Goal: Information Seeking & Learning: Learn about a topic

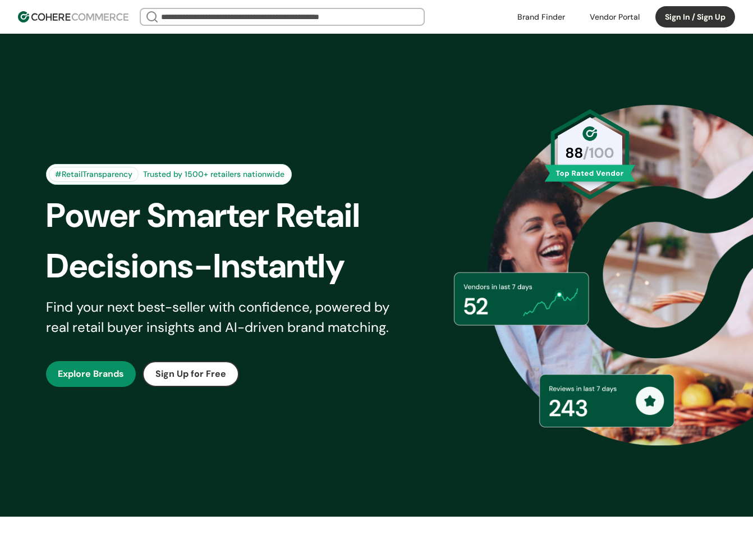
click at [680, 17] on button "Sign In / Sign Up" at bounding box center [696, 16] width 80 height 21
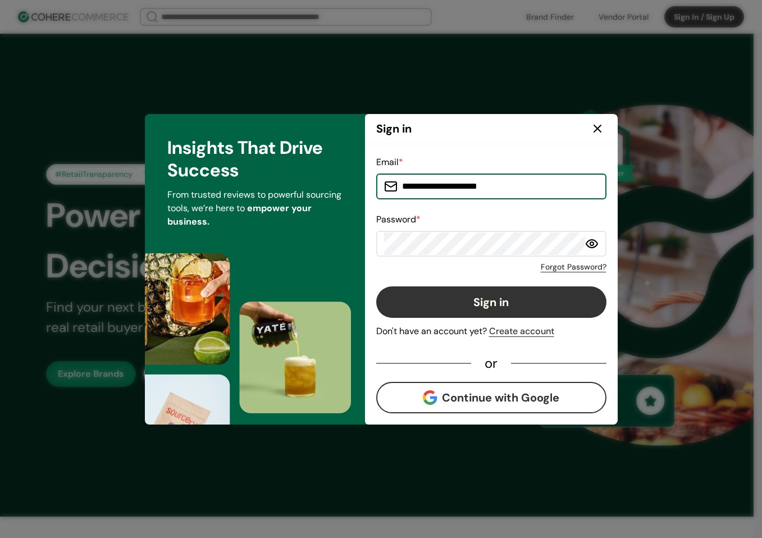
click at [507, 192] on input "**********" at bounding box center [497, 186] width 201 height 22
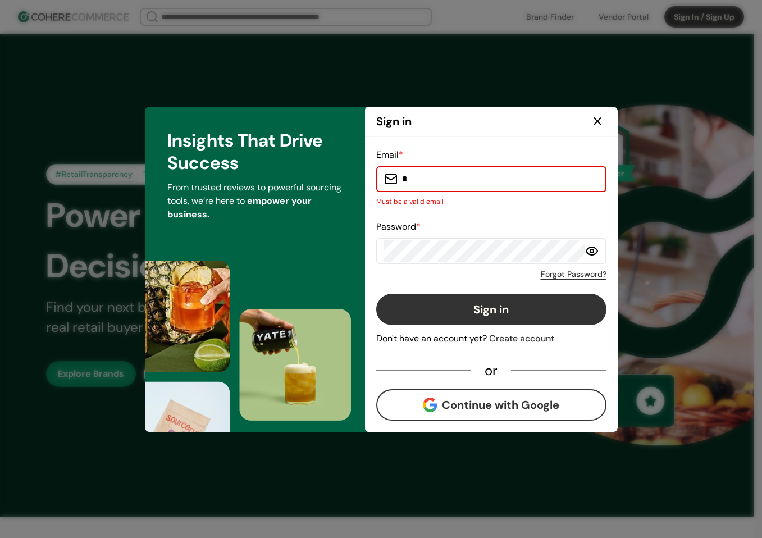
drag, startPoint x: 230, startPoint y: 157, endPoint x: 313, endPoint y: 172, distance: 84.5
click at [230, 157] on h3 "Insights That Drive Success" at bounding box center [254, 151] width 175 height 45
click at [448, 182] on input "*" at bounding box center [497, 179] width 201 height 22
paste input "**********"
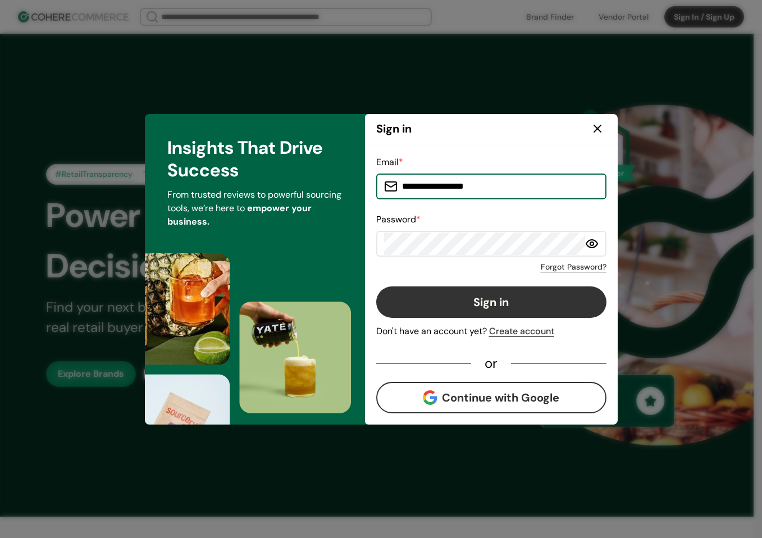
type input "**********"
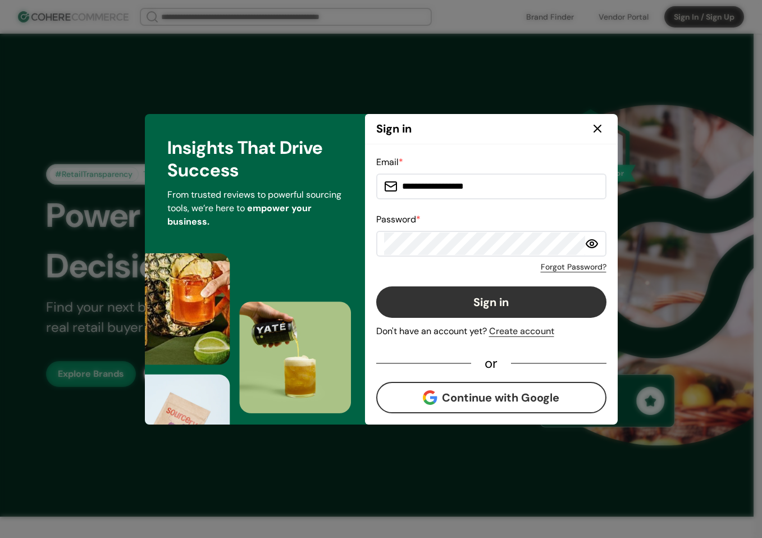
drag, startPoint x: 224, startPoint y: 212, endPoint x: 245, endPoint y: 216, distance: 21.0
click at [224, 212] on p "From trusted reviews to powerful sourcing tools, we’re here to empower your bus…" at bounding box center [254, 208] width 175 height 40
click at [505, 291] on button "Sign in" at bounding box center [491, 301] width 230 height 31
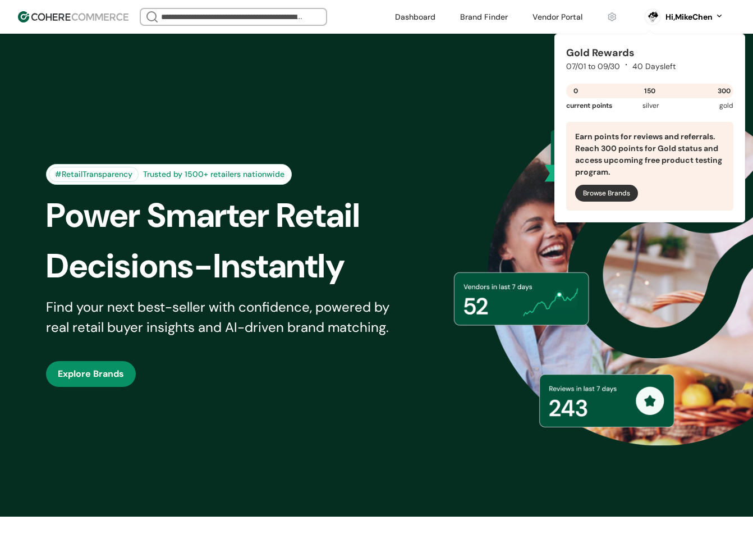
click at [549, 20] on link at bounding box center [557, 16] width 63 height 17
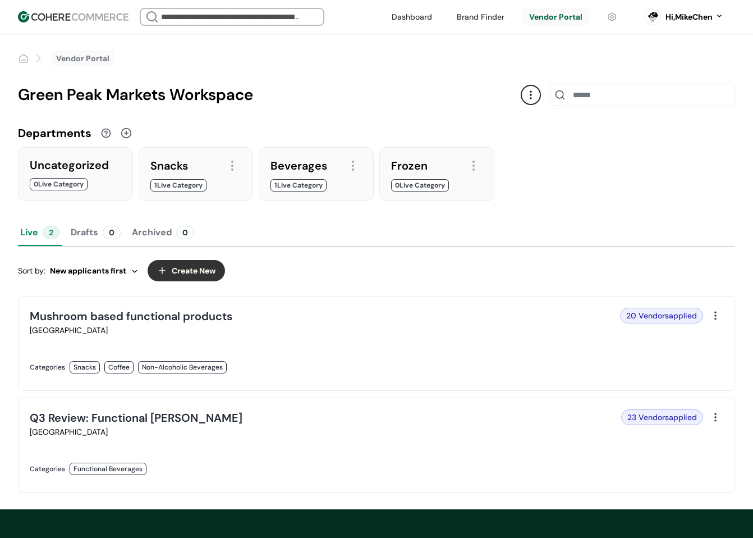
click at [281, 379] on link at bounding box center [200, 379] width 340 height 0
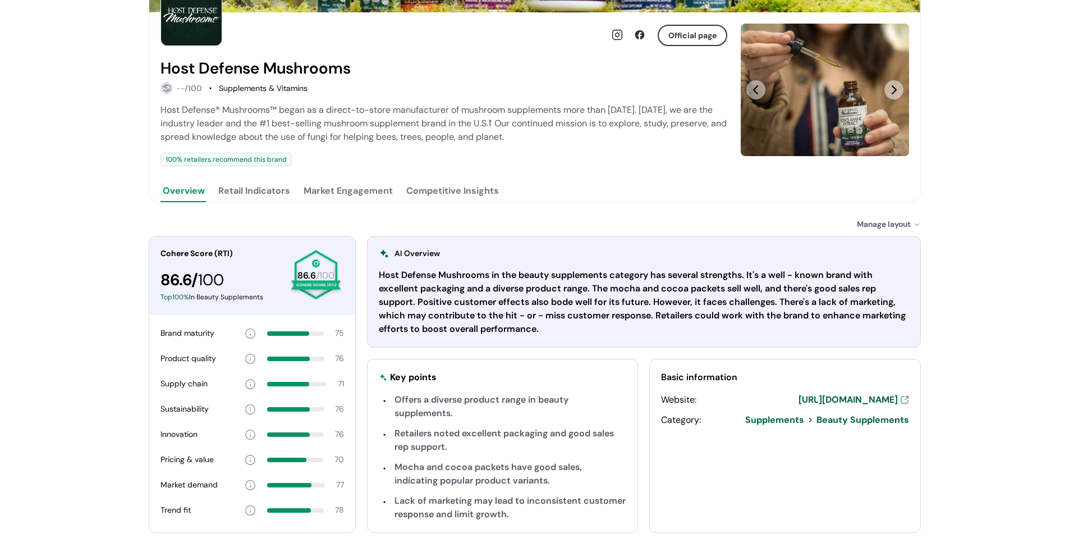
click at [264, 198] on button "Retail Indicators" at bounding box center [254, 191] width 76 height 22
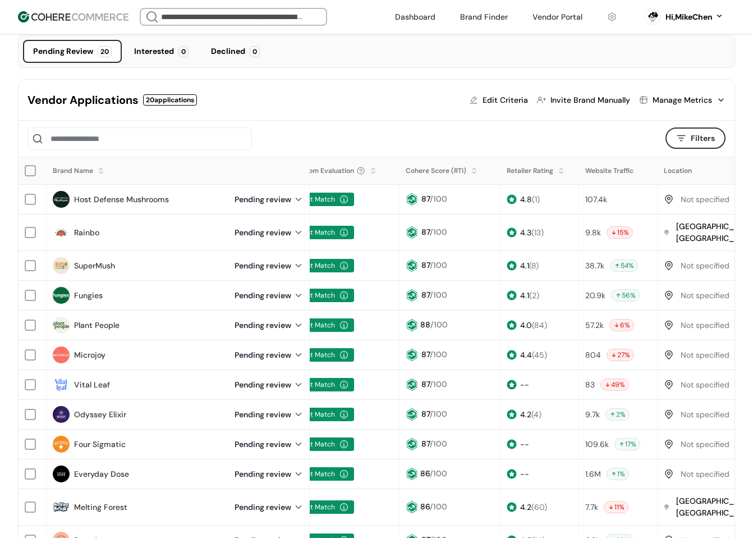
scroll to position [56, 0]
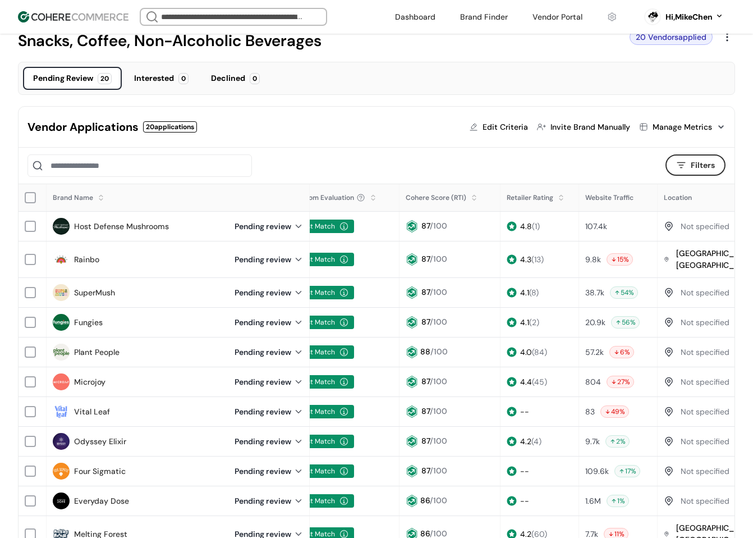
drag, startPoint x: 127, startPoint y: 226, endPoint x: 140, endPoint y: 217, distance: 15.7
click at [127, 226] on link "Host Defense Mushrooms" at bounding box center [121, 227] width 95 height 12
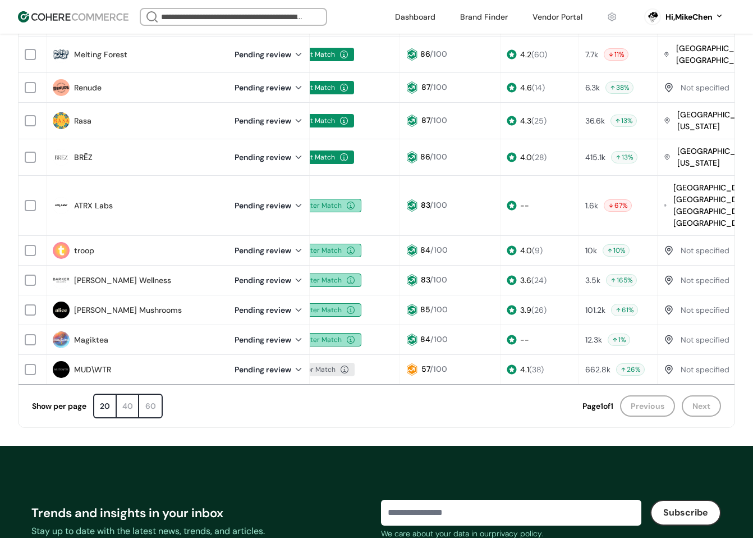
scroll to position [617, 0]
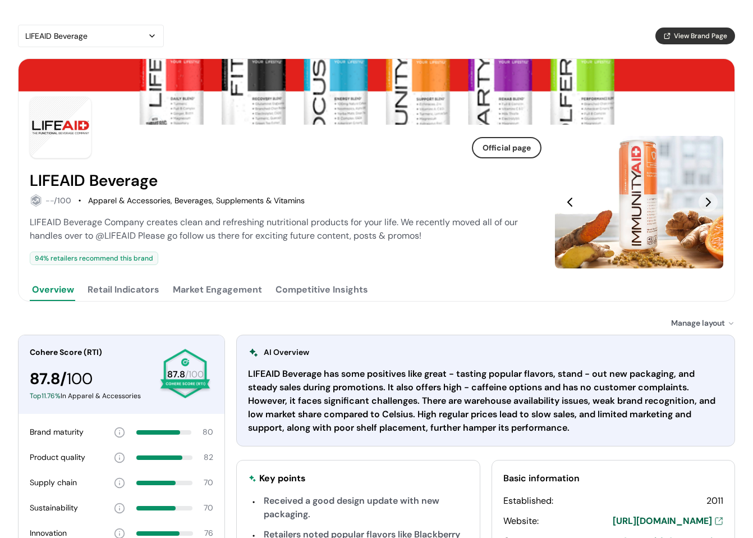
click at [143, 288] on button "Retail Indicators" at bounding box center [123, 289] width 76 height 22
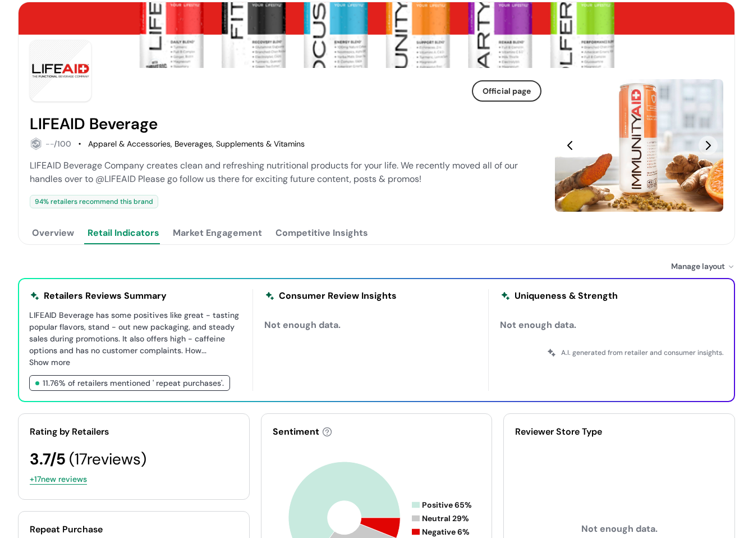
scroll to position [56, 0]
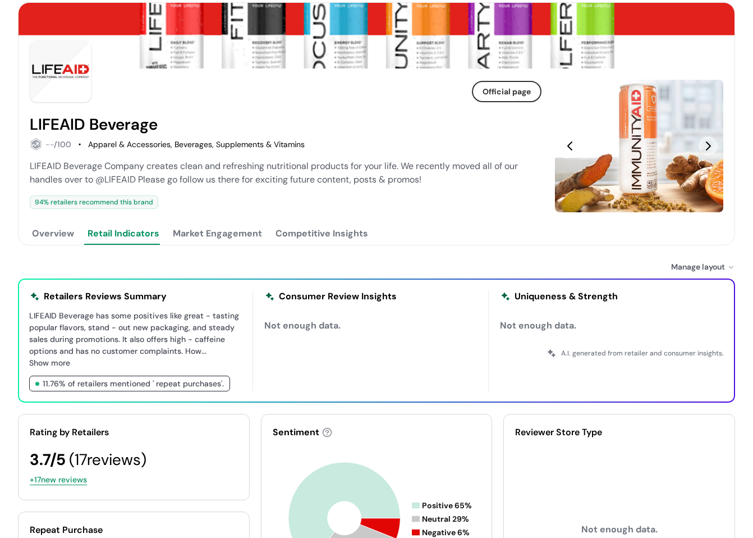
click at [68, 239] on button "Overview" at bounding box center [53, 233] width 47 height 22
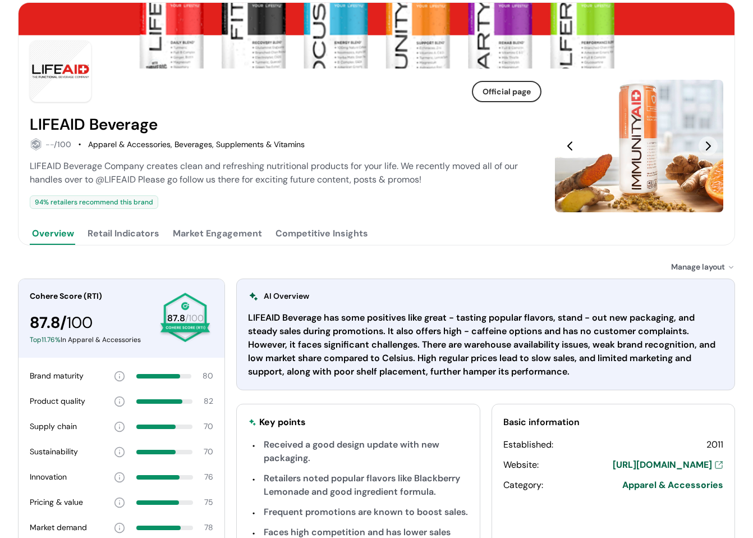
click at [197, 233] on button "Market Engagement" at bounding box center [218, 233] width 94 height 22
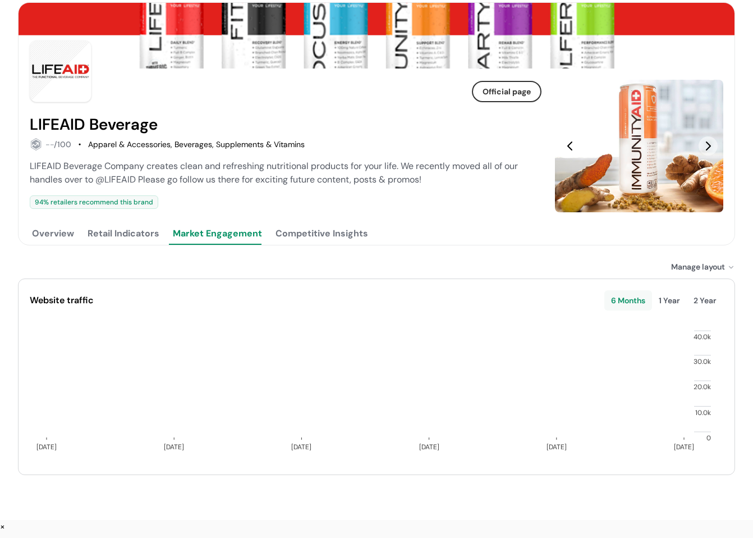
scroll to position [38, 0]
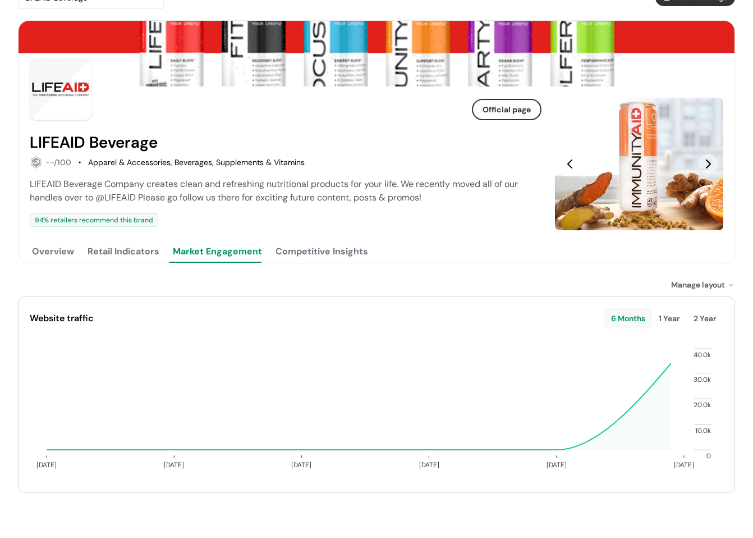
click at [336, 253] on button "Competitive Insights" at bounding box center [321, 251] width 97 height 22
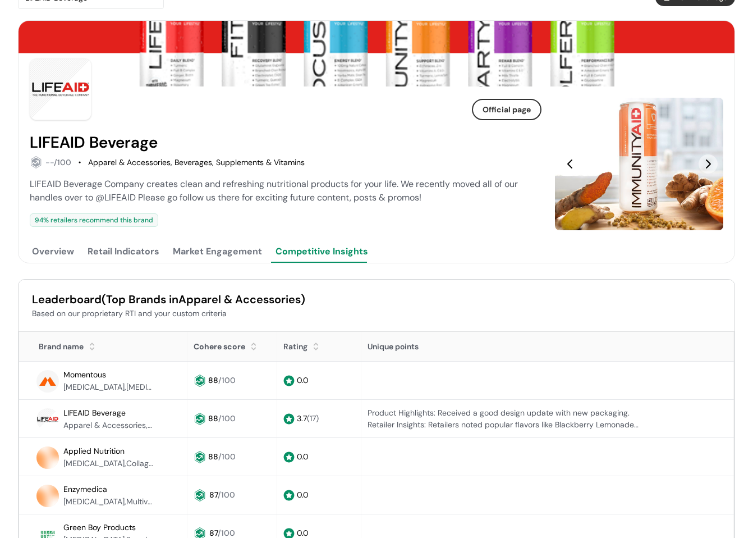
click at [54, 253] on button "Overview" at bounding box center [53, 251] width 47 height 22
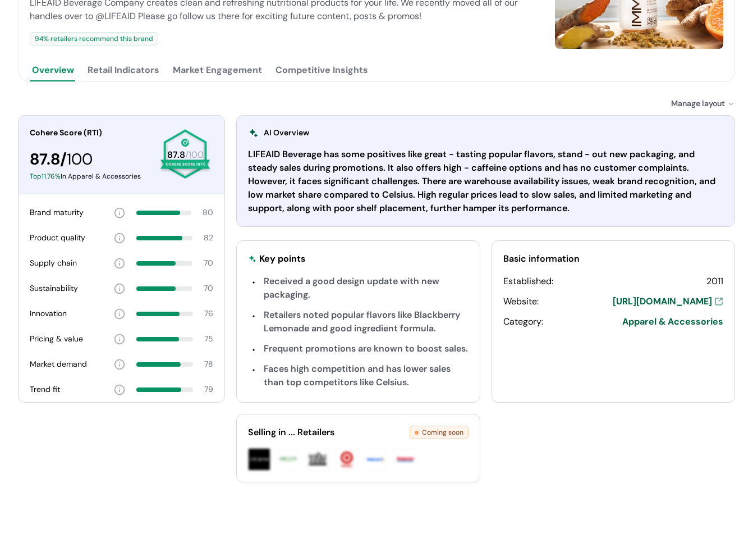
scroll to position [220, 0]
click at [333, 70] on button "Competitive Insights" at bounding box center [321, 69] width 97 height 22
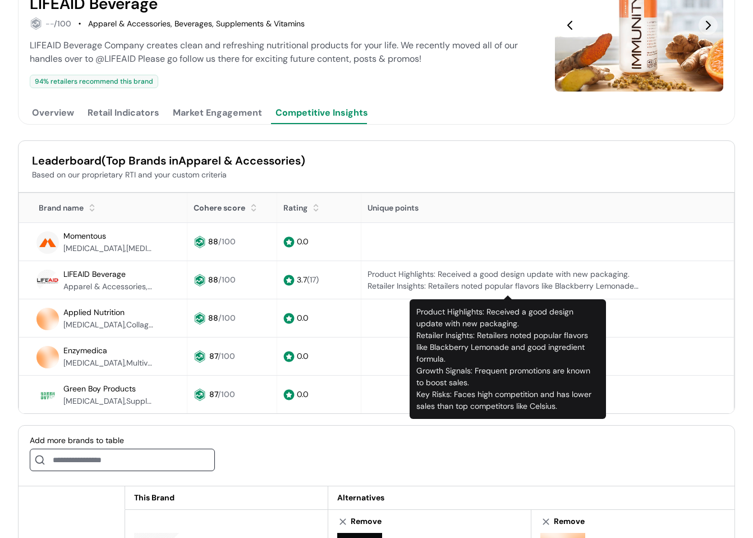
scroll to position [164, 0]
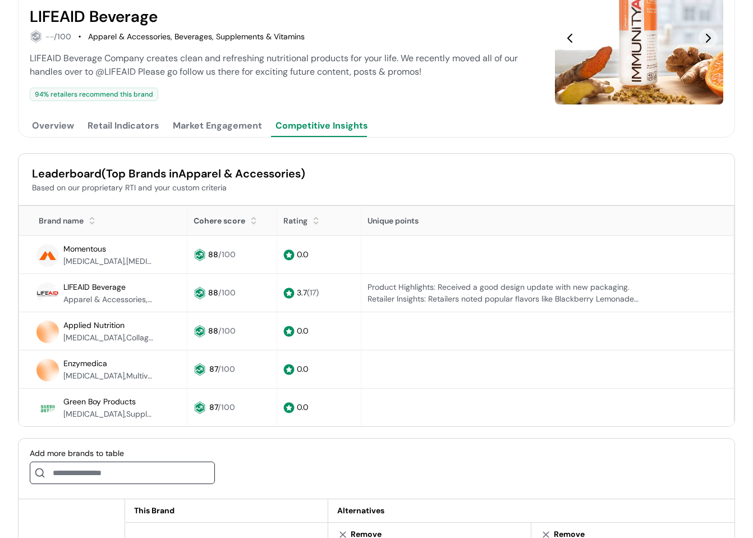
click at [67, 124] on button "Overview" at bounding box center [53, 125] width 47 height 22
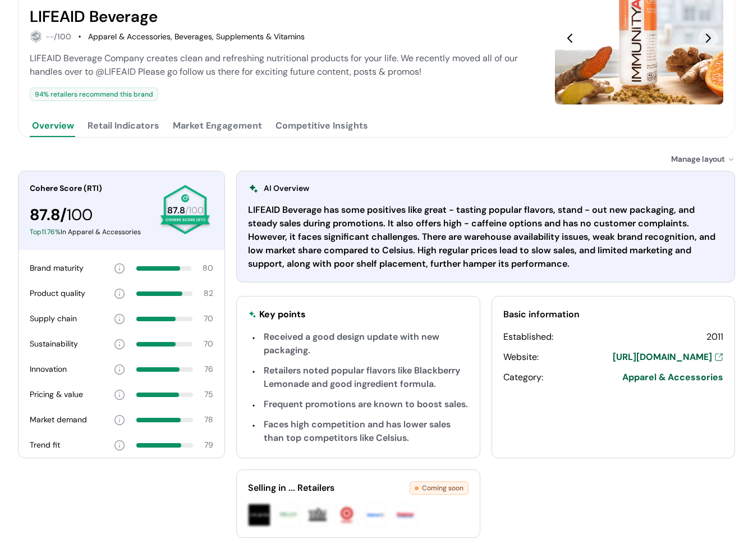
click at [148, 123] on button "Retail Indicators" at bounding box center [123, 125] width 76 height 22
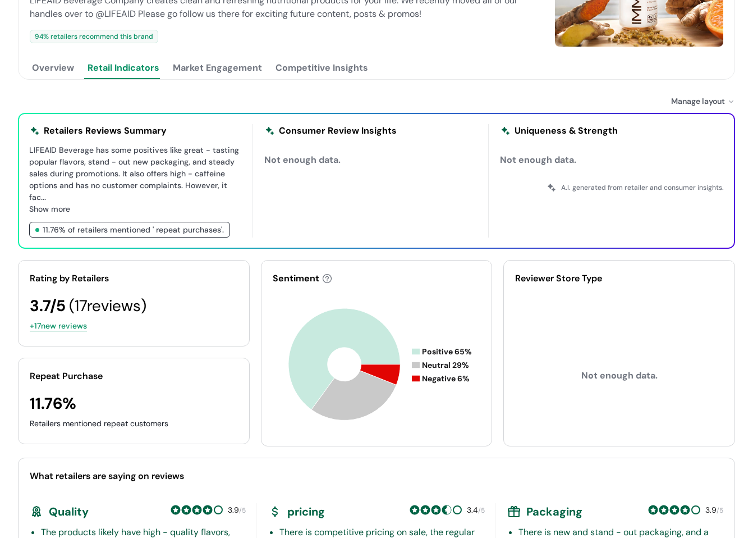
scroll to position [220, 0]
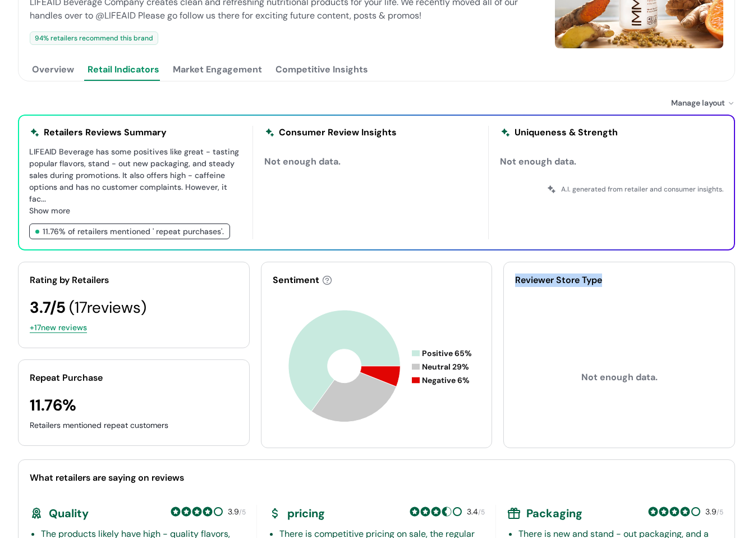
drag, startPoint x: 516, startPoint y: 281, endPoint x: 627, endPoint y: 286, distance: 110.7
click at [609, 281] on div "Reviewer Store Type" at bounding box center [619, 279] width 208 height 13
copy div "Reviewer Store Type"
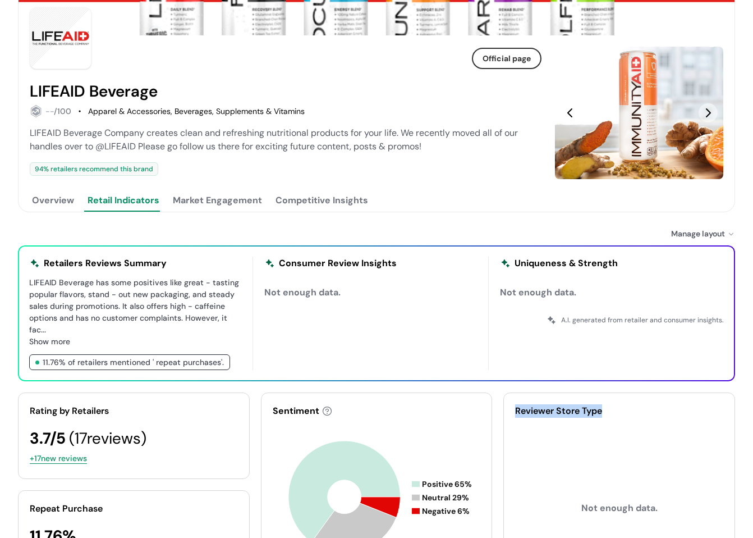
scroll to position [52, 0]
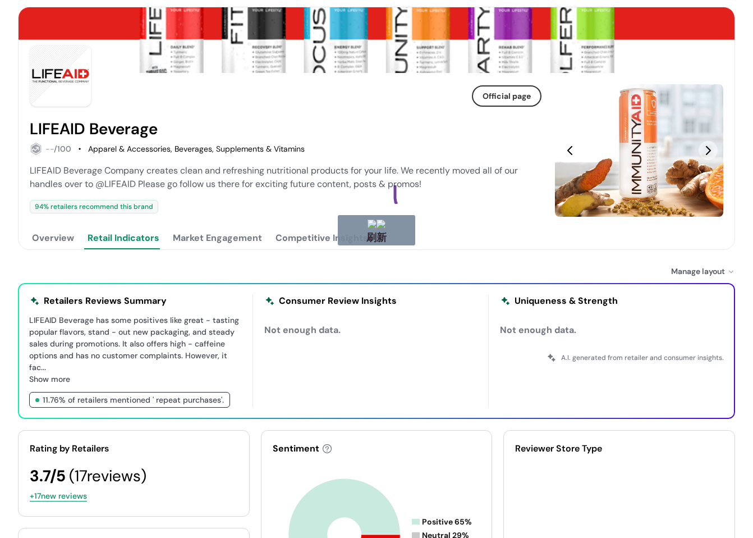
drag, startPoint x: 397, startPoint y: 207, endPoint x: 392, endPoint y: 222, distance: 16.2
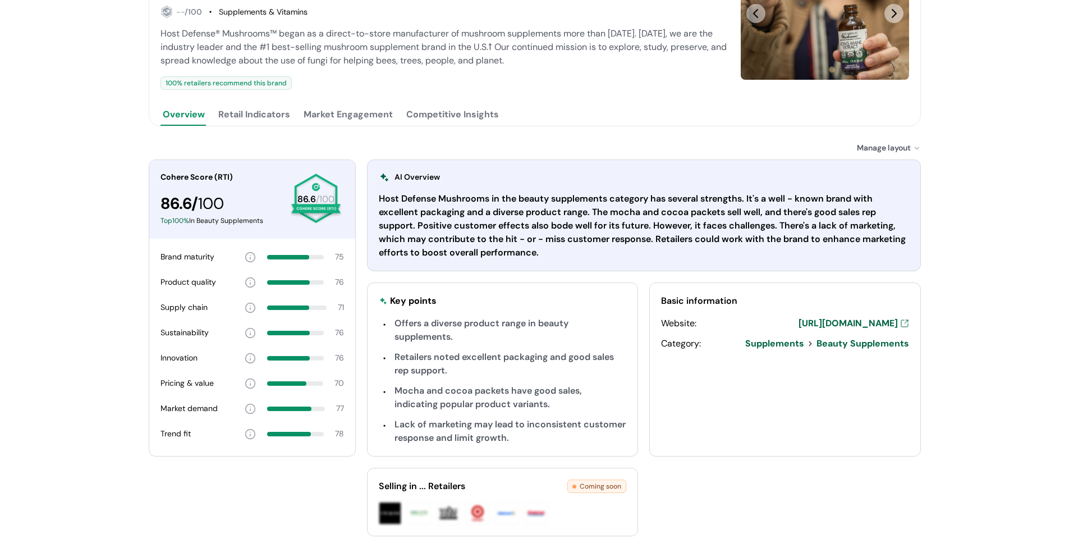
scroll to position [243, 0]
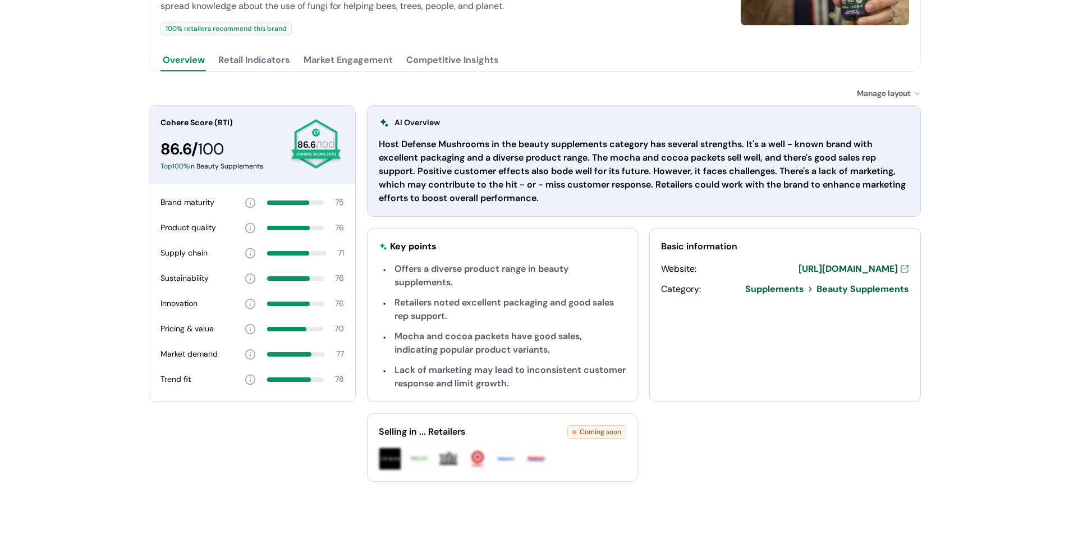
click at [267, 58] on button "Retail Indicators" at bounding box center [254, 60] width 76 height 22
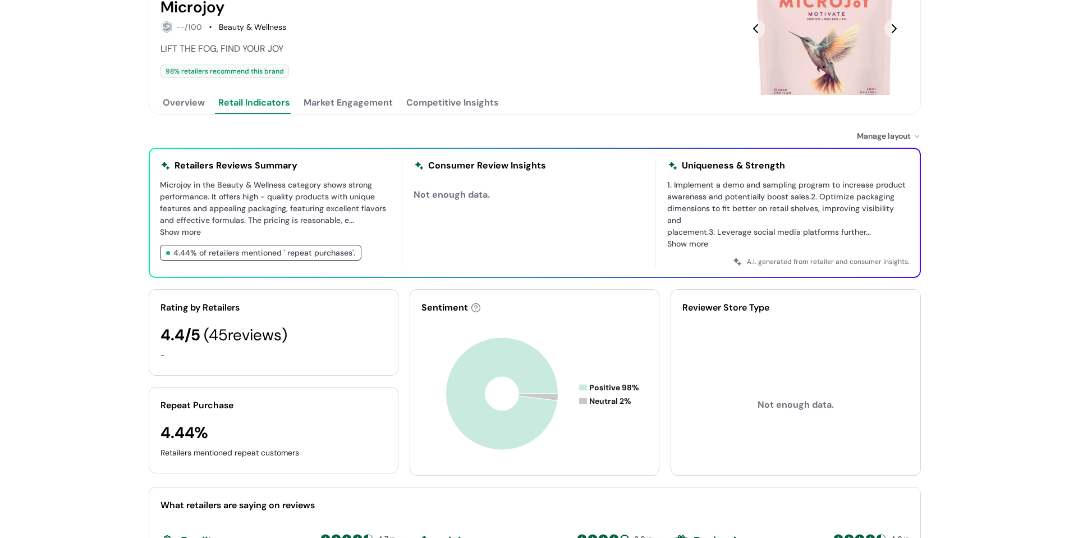
click at [180, 103] on button "Overview" at bounding box center [184, 102] width 47 height 22
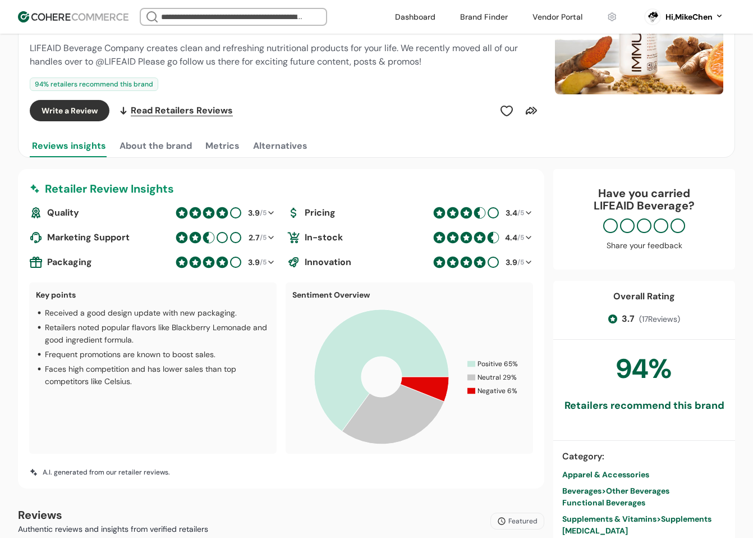
scroll to position [168, 0]
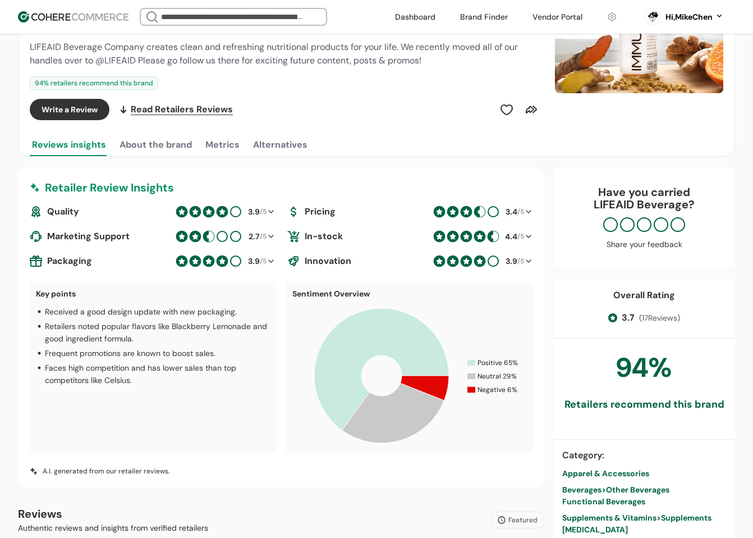
click at [152, 151] on button "About the brand" at bounding box center [155, 145] width 77 height 22
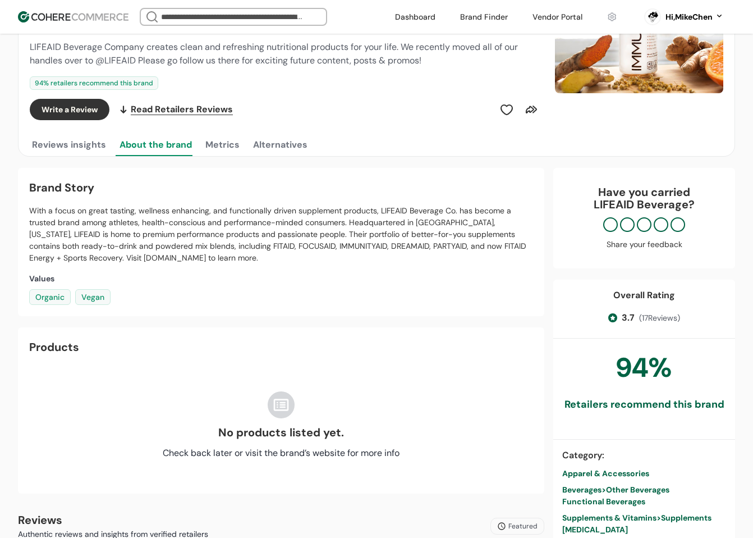
click at [214, 146] on button "Metrics" at bounding box center [222, 145] width 39 height 22
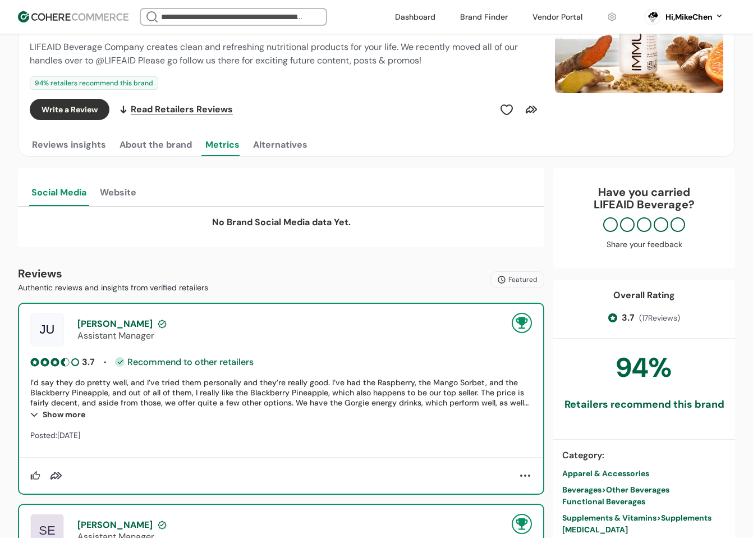
click at [162, 155] on button "About the brand" at bounding box center [155, 145] width 77 height 22
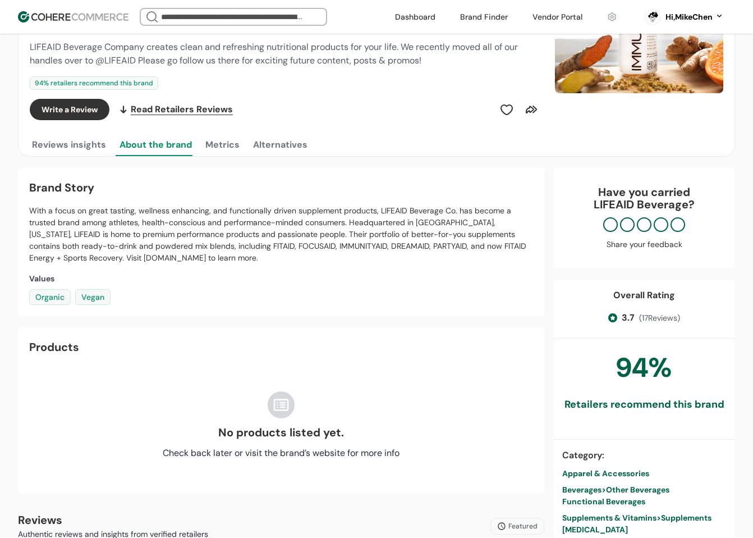
click at [92, 149] on button "Reviews insights" at bounding box center [69, 145] width 79 height 22
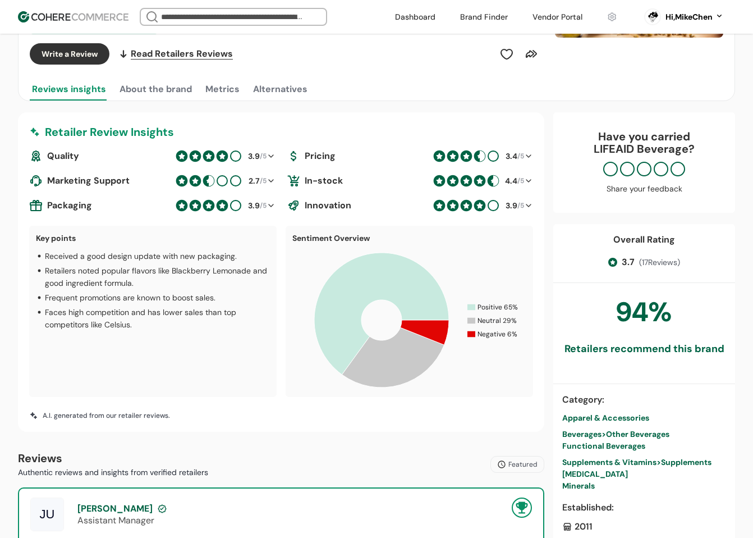
scroll to position [225, 0]
drag, startPoint x: 163, startPoint y: 84, endPoint x: 181, endPoint y: 85, distance: 18.0
click at [163, 84] on button "About the brand" at bounding box center [155, 88] width 77 height 22
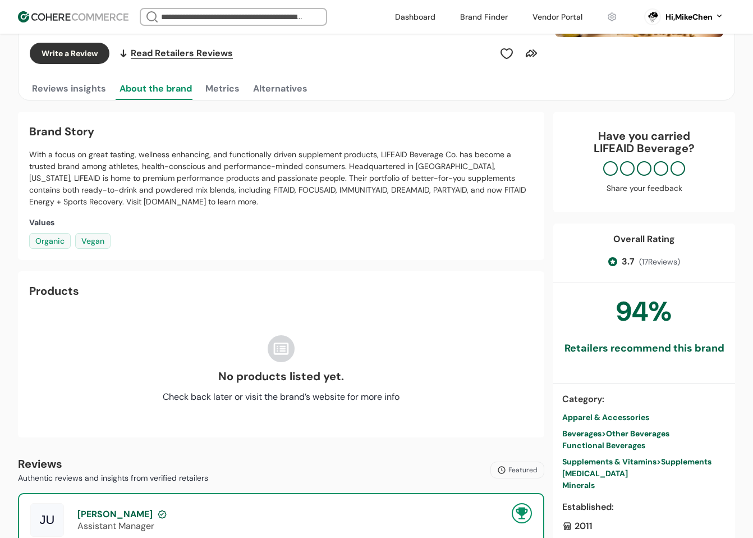
click at [219, 89] on button "Metrics" at bounding box center [222, 88] width 39 height 22
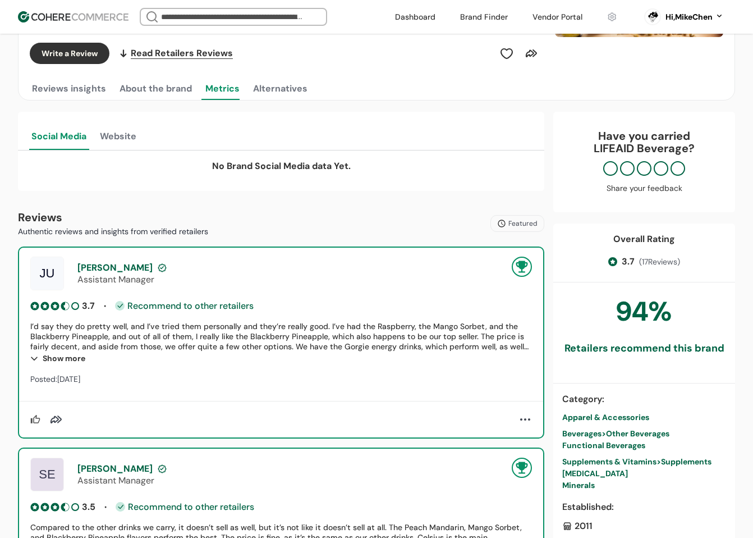
click at [254, 90] on button "Alternatives" at bounding box center [280, 88] width 59 height 22
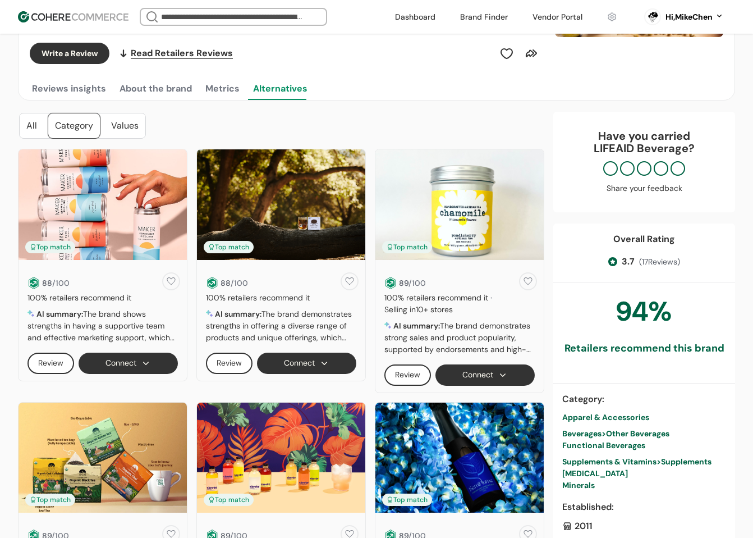
click at [192, 97] on button "About the brand" at bounding box center [155, 88] width 77 height 22
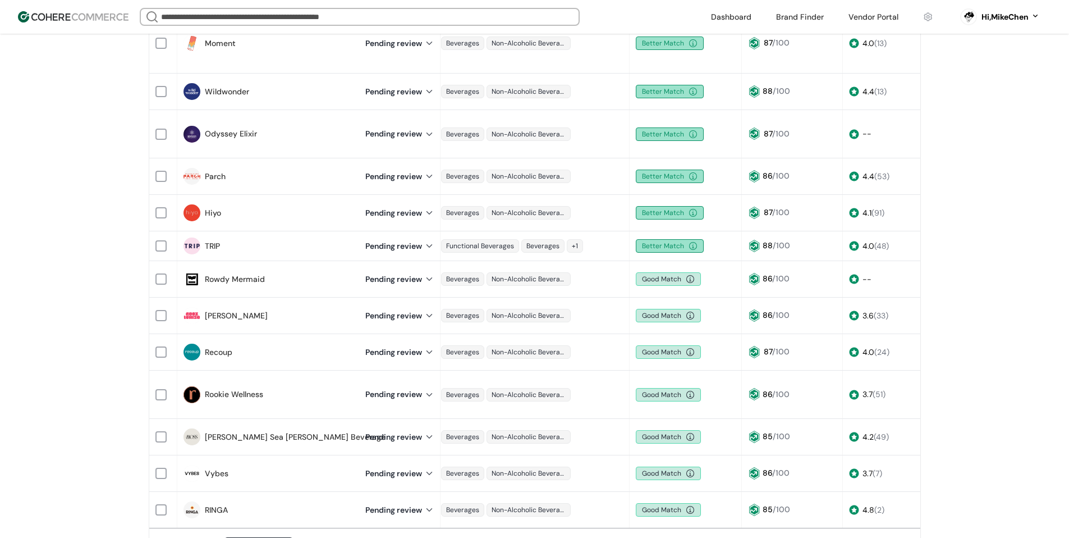
scroll to position [617, 0]
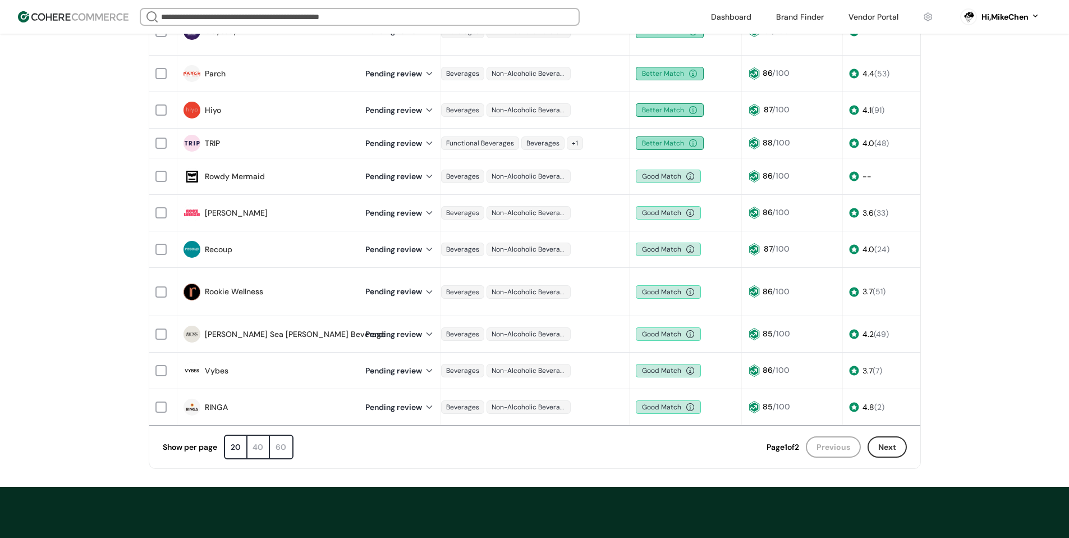
drag, startPoint x: 503, startPoint y: 415, endPoint x: 539, endPoint y: 415, distance: 35.4
click at [540, 425] on div "Show per page 20 40 60 Page 1 of 2 Previous Next Page 1 of 2" at bounding box center [534, 446] width 771 height 43
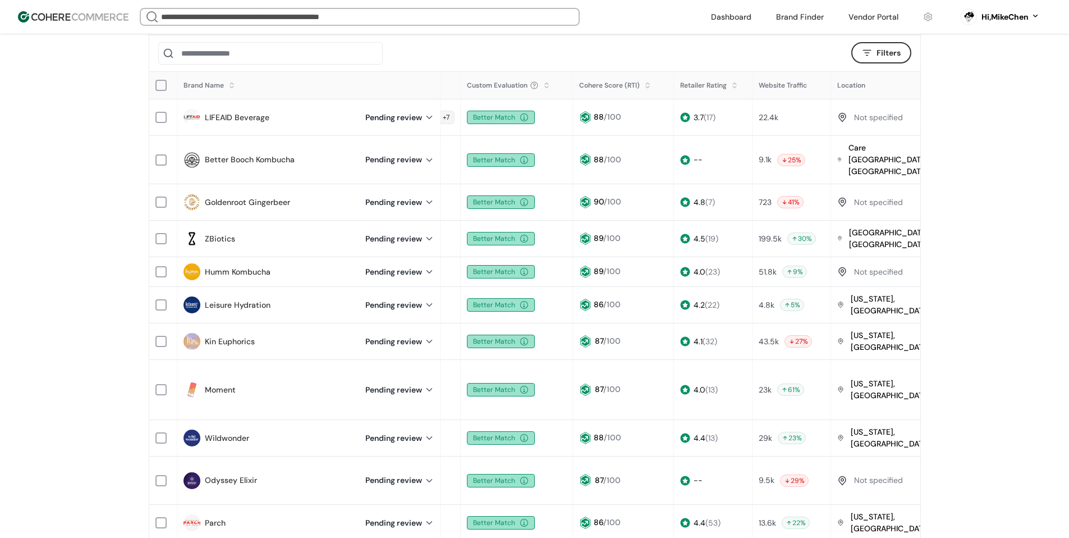
scroll to position [0, 0]
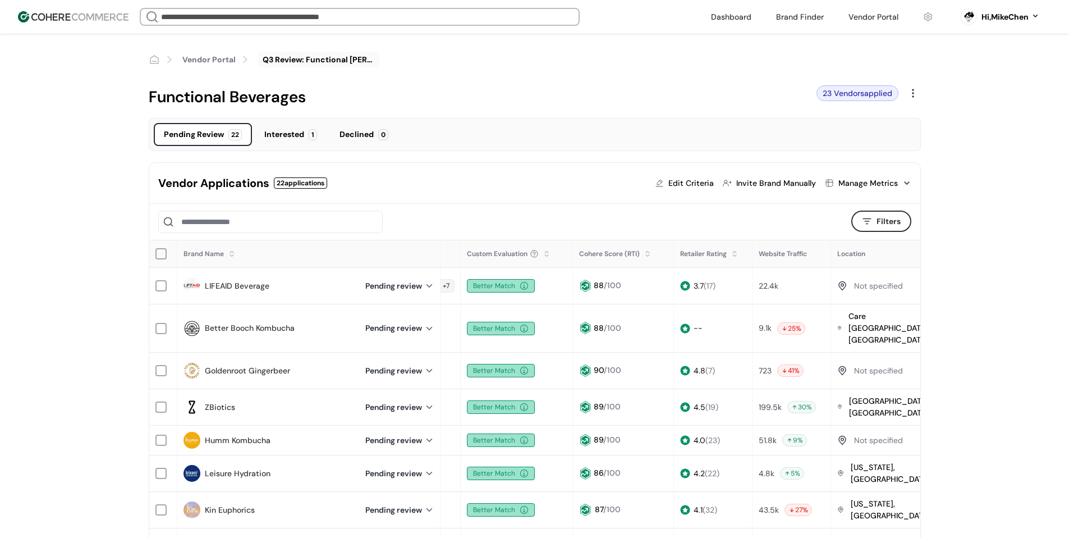
click at [257, 322] on link "Better Booch Kombucha" at bounding box center [250, 328] width 90 height 12
click at [274, 365] on link "Goldenroot Gingerbeer" at bounding box center [247, 371] width 85 height 12
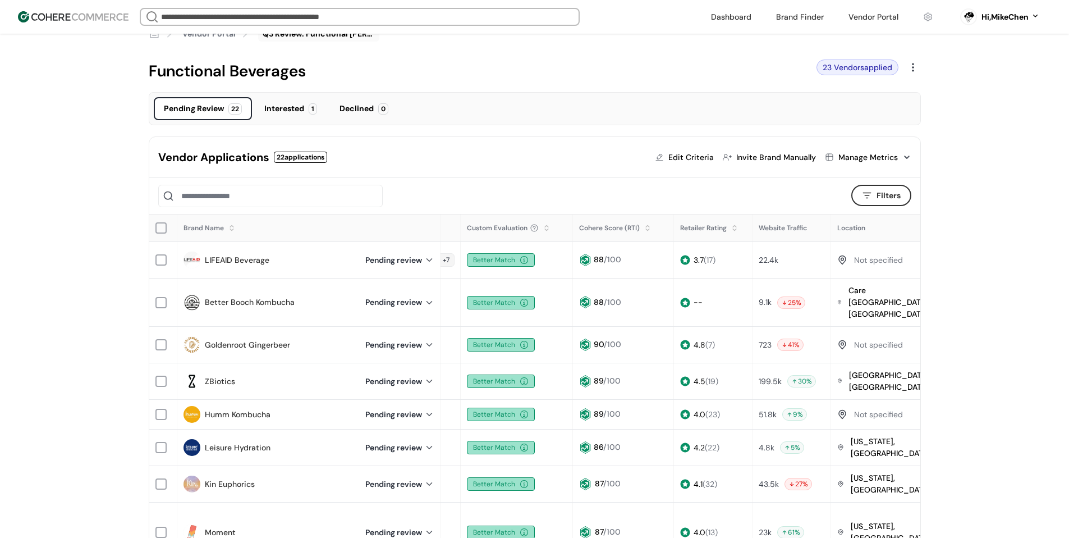
scroll to position [112, 0]
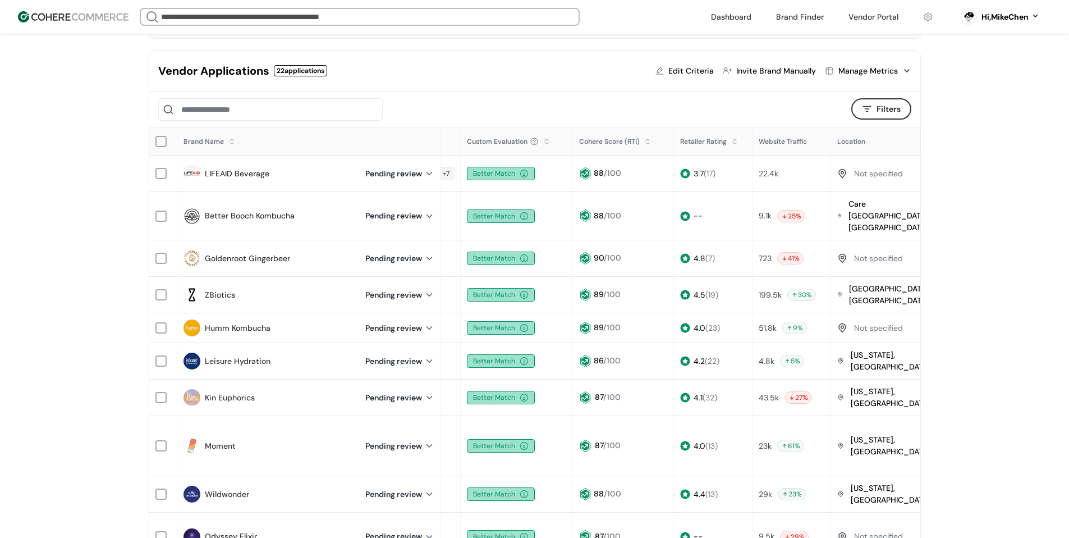
click at [259, 253] on link "Goldenroot Gingerbeer" at bounding box center [247, 259] width 85 height 12
click at [239, 322] on link "Humm Kombucha" at bounding box center [238, 328] width 66 height 12
click at [246, 355] on link "Leisure Hydration" at bounding box center [238, 361] width 66 height 12
click at [231, 392] on link "Kin Euphorics" at bounding box center [230, 398] width 50 height 12
click at [225, 440] on link "Moment" at bounding box center [220, 446] width 31 height 12
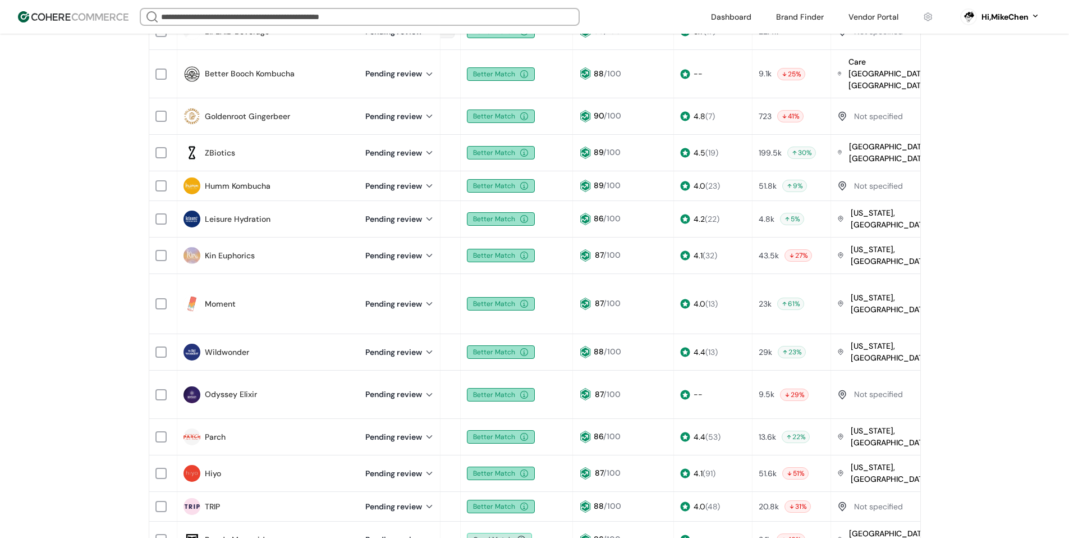
scroll to position [281, 0]
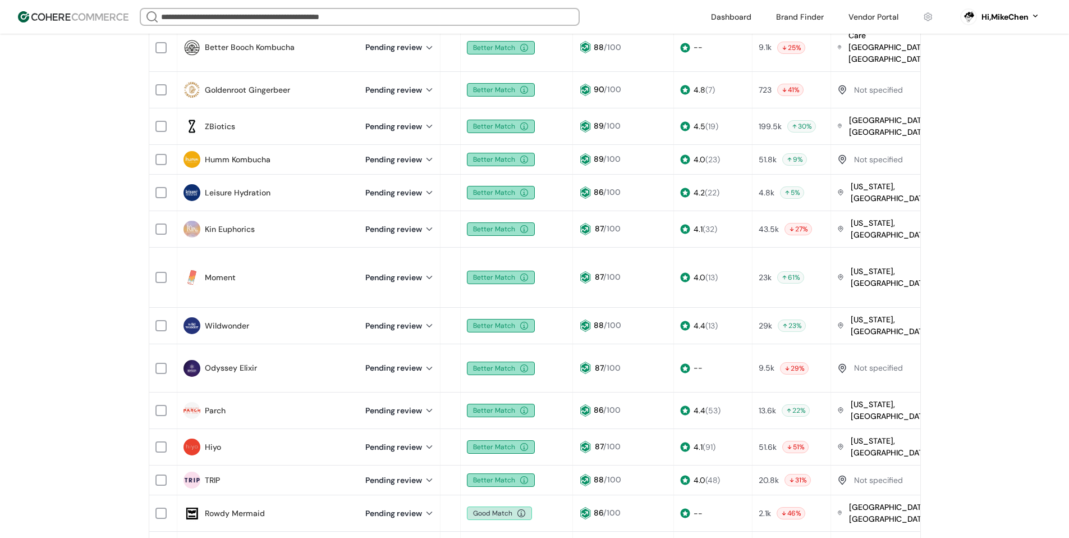
click at [230, 320] on link "Wildwonder" at bounding box center [227, 326] width 44 height 12
click at [235, 362] on link "Odyssey Elixir" at bounding box center [231, 368] width 52 height 12
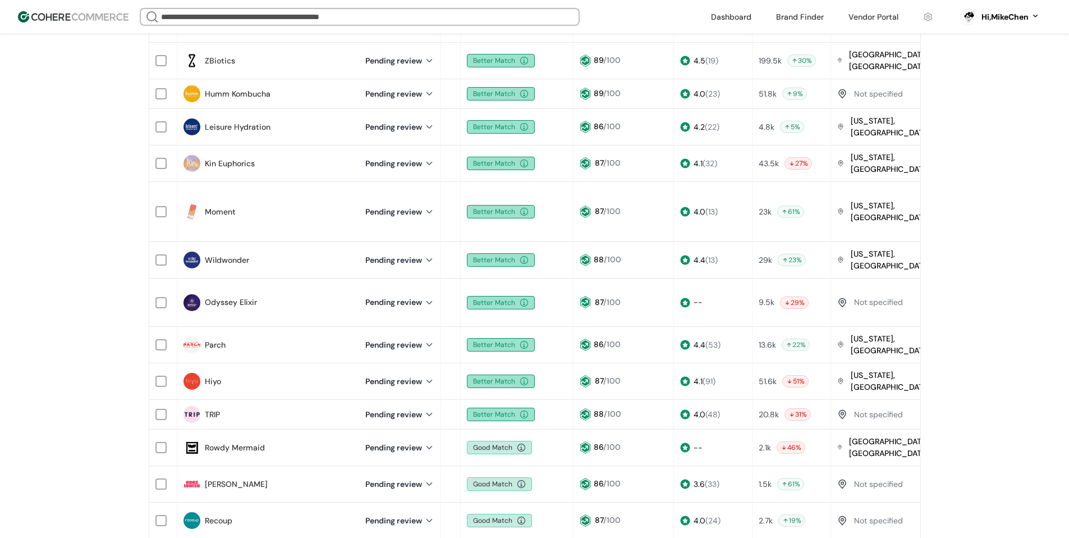
scroll to position [449, 0]
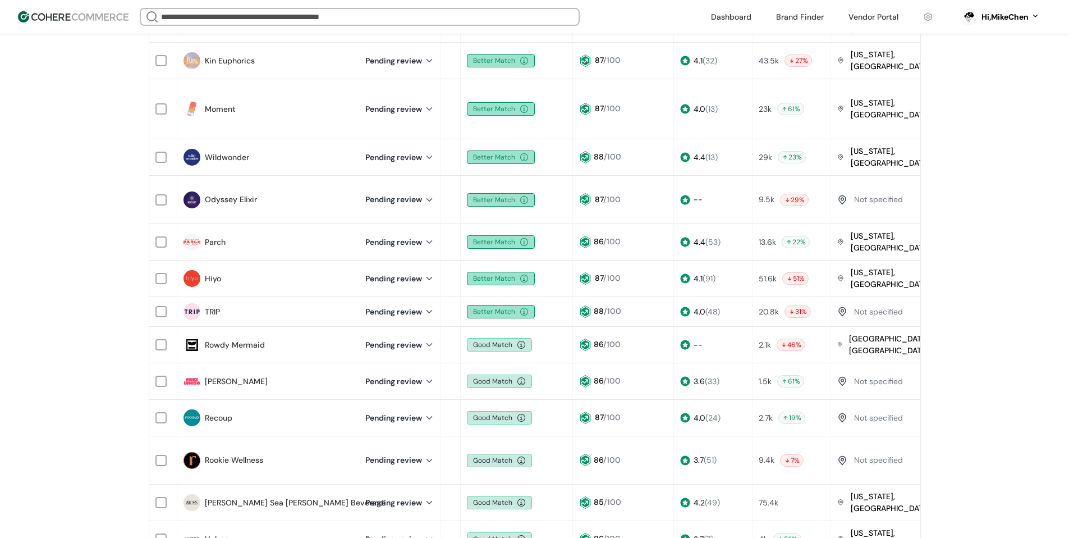
click at [217, 236] on link "Parch" at bounding box center [215, 242] width 21 height 12
click at [211, 273] on link "Hiyo" at bounding box center [213, 279] width 16 height 12
click at [218, 306] on link "TRIP" at bounding box center [212, 312] width 15 height 12
click at [237, 336] on div "Rowdy Mermaid" at bounding box center [268, 344] width 168 height 17
click at [237, 339] on link "Rowdy Mermaid" at bounding box center [235, 345] width 60 height 12
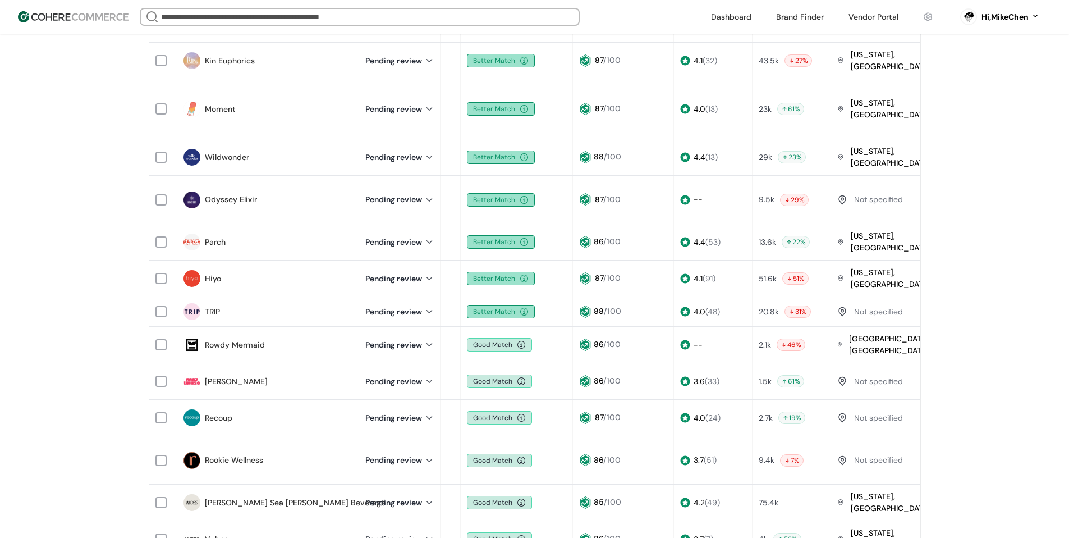
click at [235, 375] on link "Geez Louise Drink" at bounding box center [236, 381] width 63 height 12
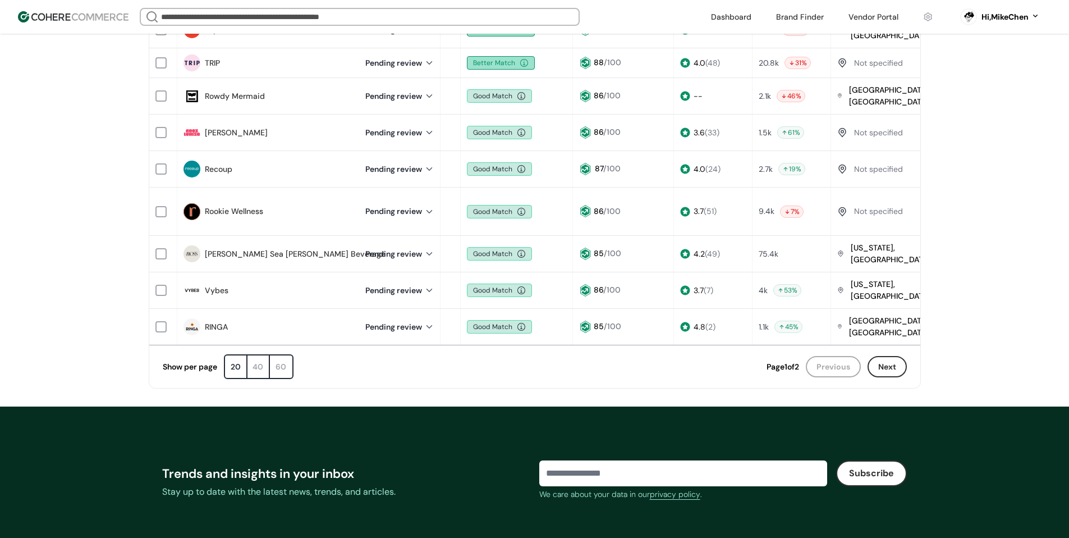
scroll to position [617, 0]
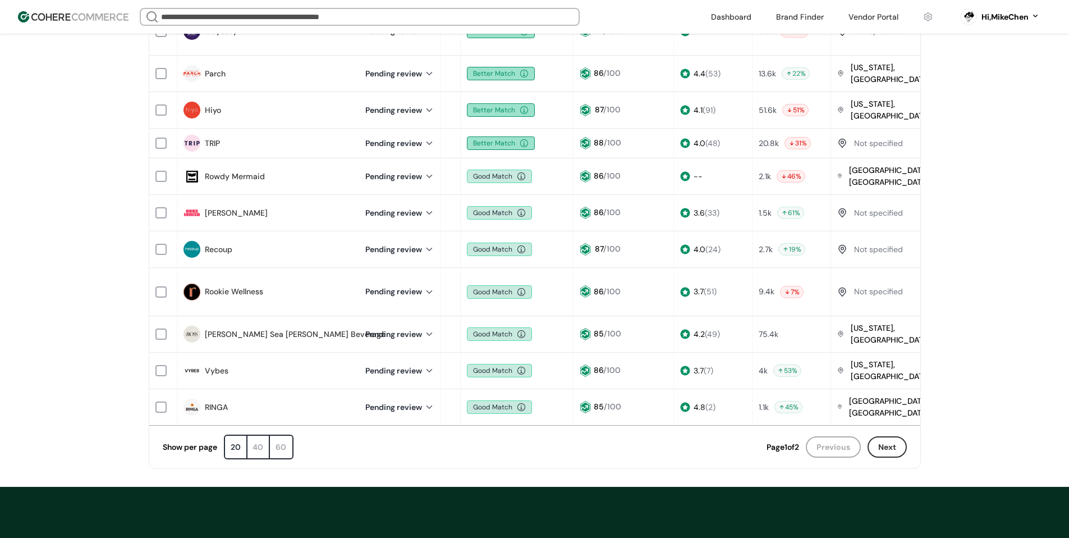
click at [233, 207] on link "Geez Louise Drink" at bounding box center [236, 213] width 63 height 12
click at [219, 244] on link "Recoup" at bounding box center [219, 250] width 28 height 12
click at [228, 278] on div "Rookie Wellness Pending review" at bounding box center [309, 292] width 262 height 28
click at [228, 286] on link "Rookie Wellness" at bounding box center [234, 292] width 58 height 12
click at [218, 328] on link "MOSS Sea Moss Beverage" at bounding box center [295, 334] width 181 height 12
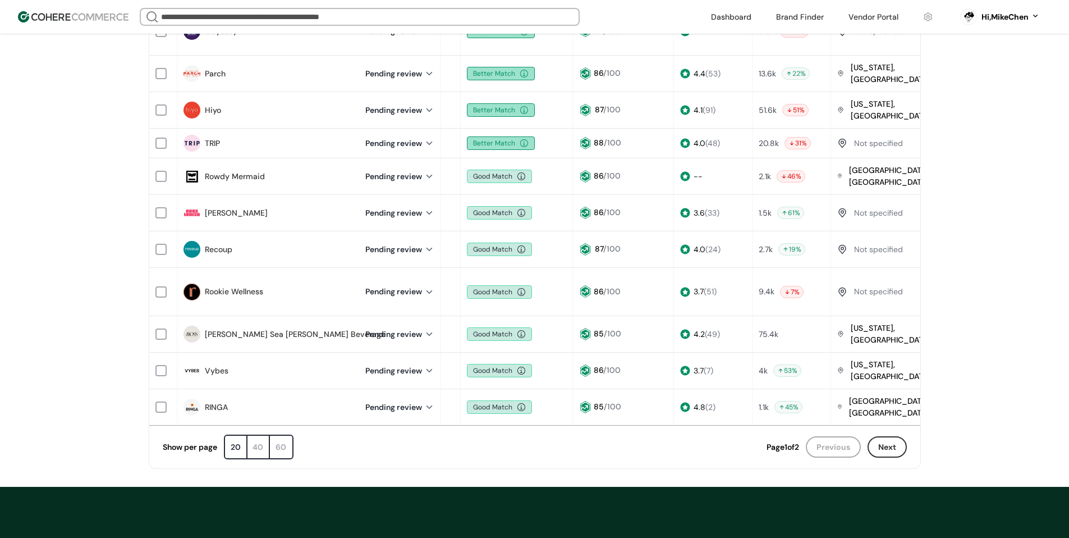
click at [220, 365] on link "Vybes" at bounding box center [217, 371] width 24 height 12
click at [216, 401] on link "RINGA" at bounding box center [216, 407] width 23 height 12
click at [873, 436] on button "Next" at bounding box center [887, 446] width 39 height 21
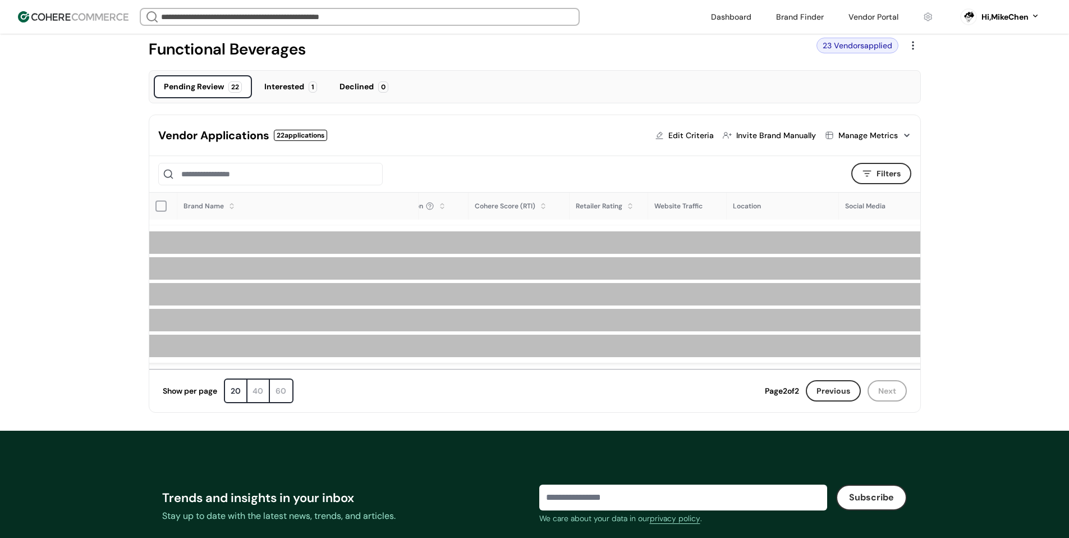
scroll to position [46, 0]
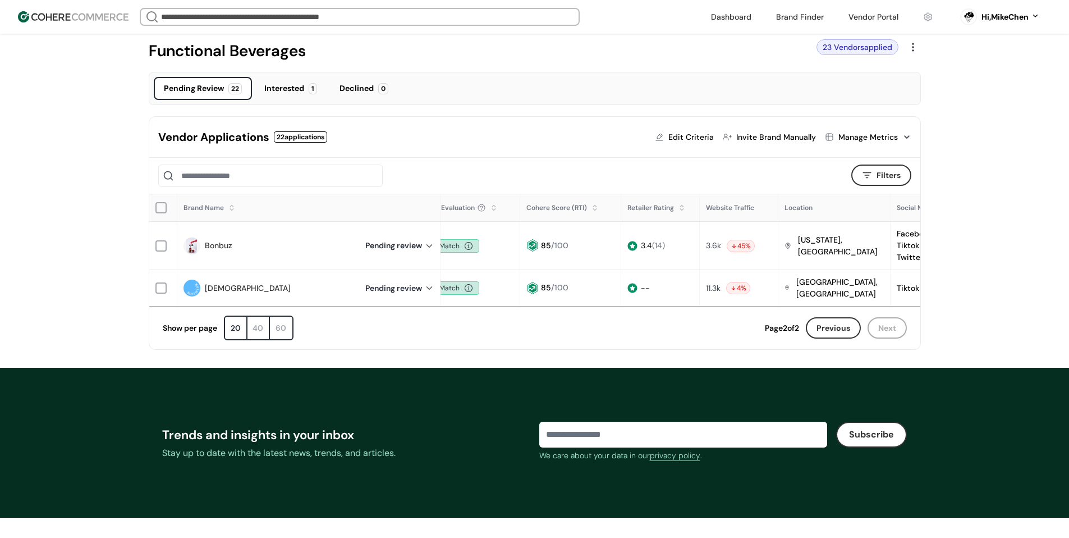
click at [213, 244] on link "Bonbuz" at bounding box center [219, 246] width 28 height 12
click at [217, 289] on link "Sunwink" at bounding box center [248, 288] width 86 height 12
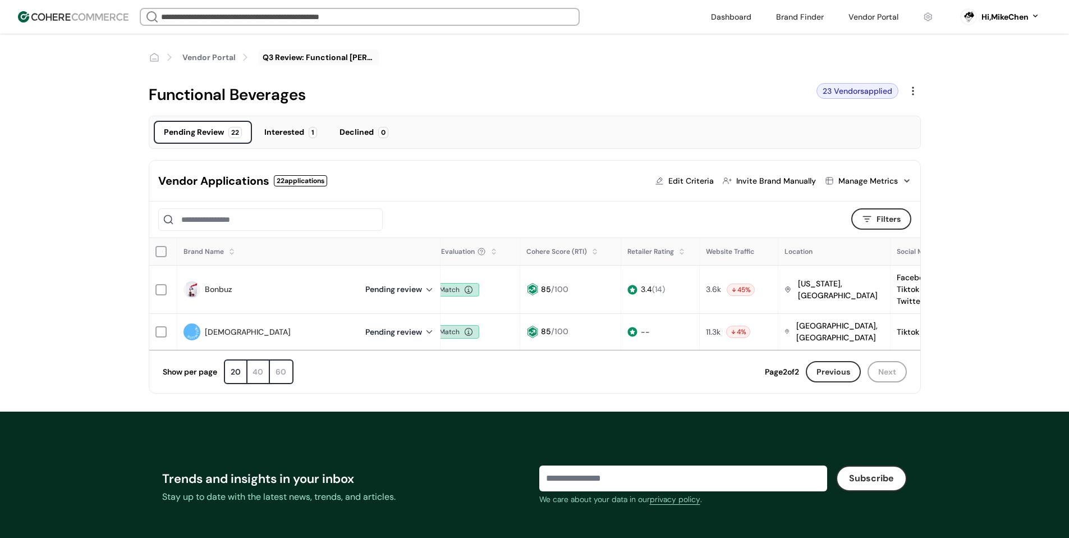
scroll to position [0, 0]
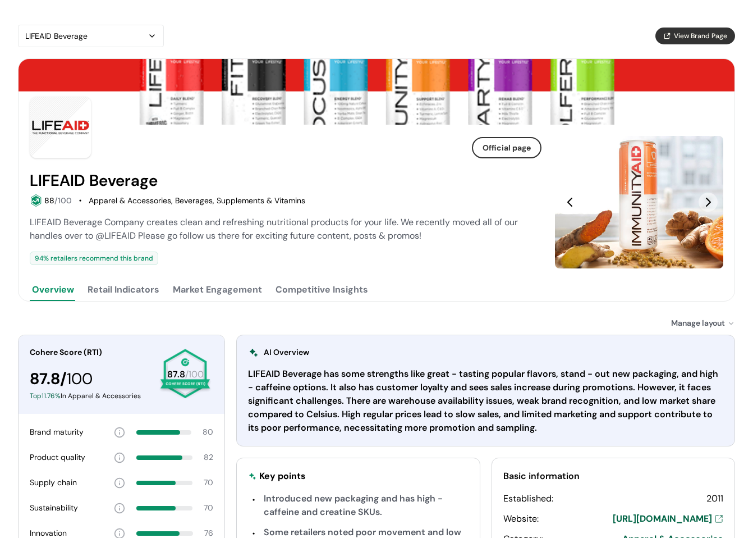
click at [123, 290] on button "Retail Indicators" at bounding box center [123, 289] width 76 height 22
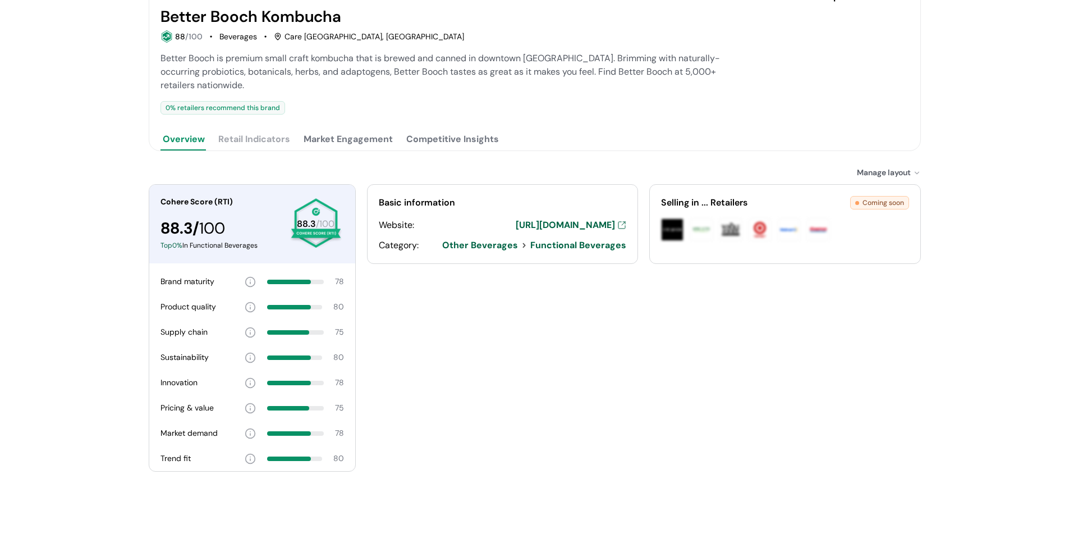
scroll to position [165, 0]
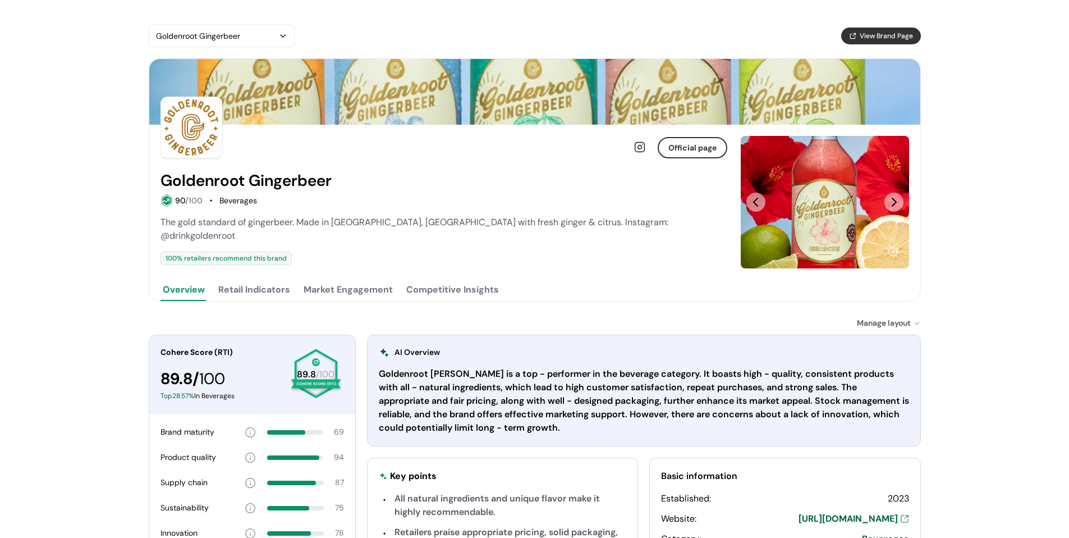
scroll to position [112, 0]
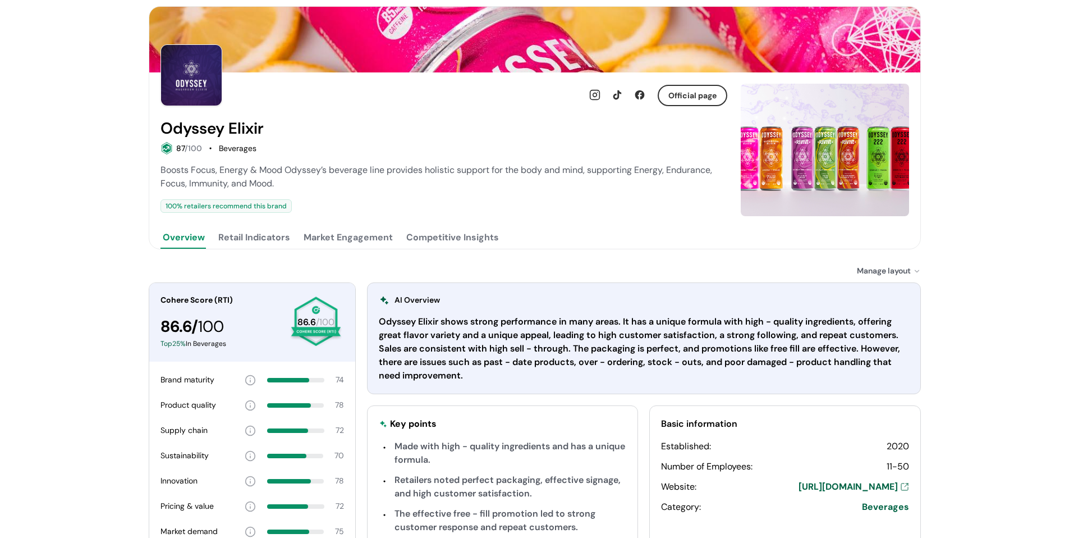
scroll to position [56, 0]
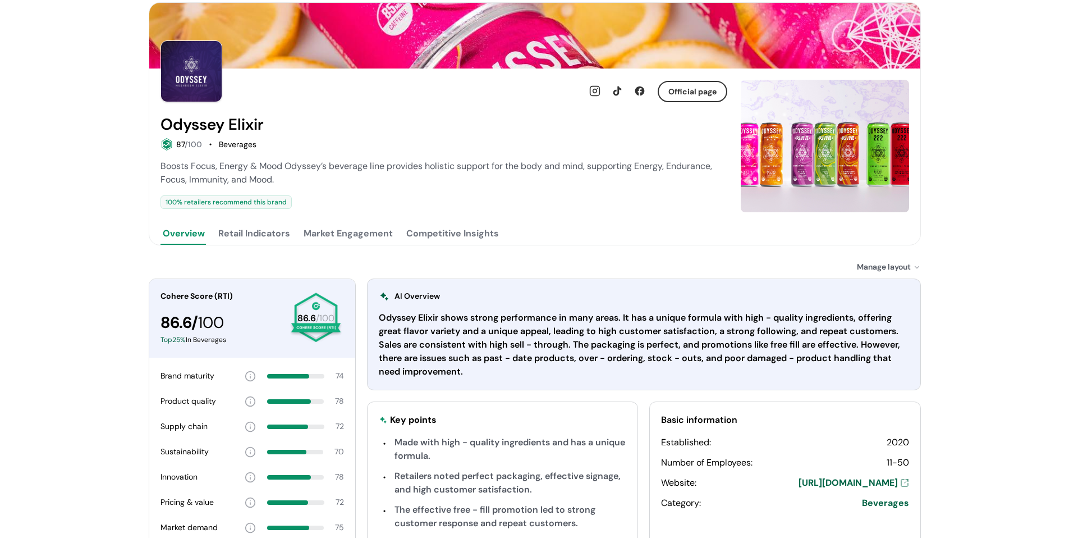
click at [265, 236] on button "Retail Indicators" at bounding box center [254, 233] width 76 height 22
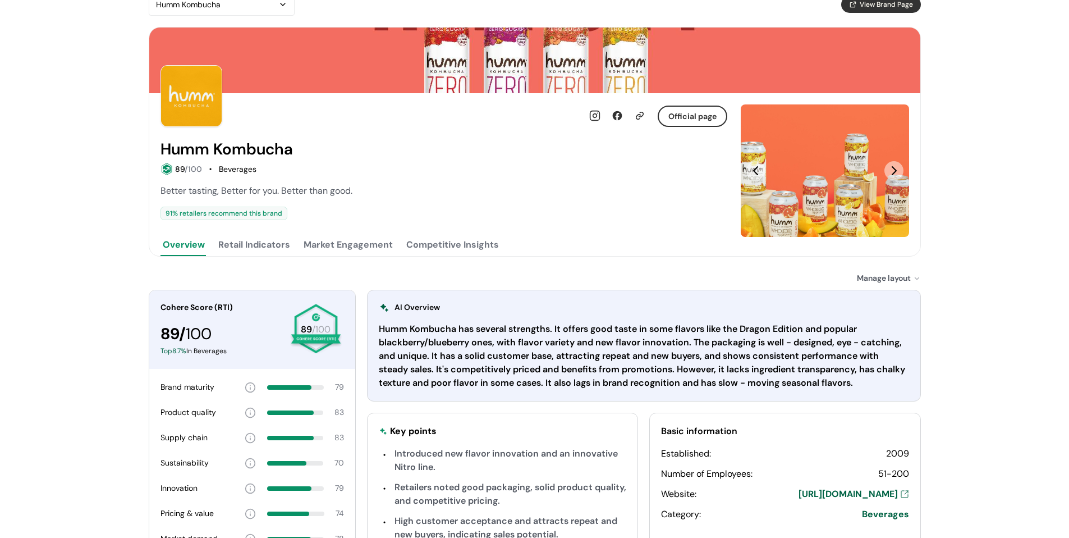
scroll to position [112, 0]
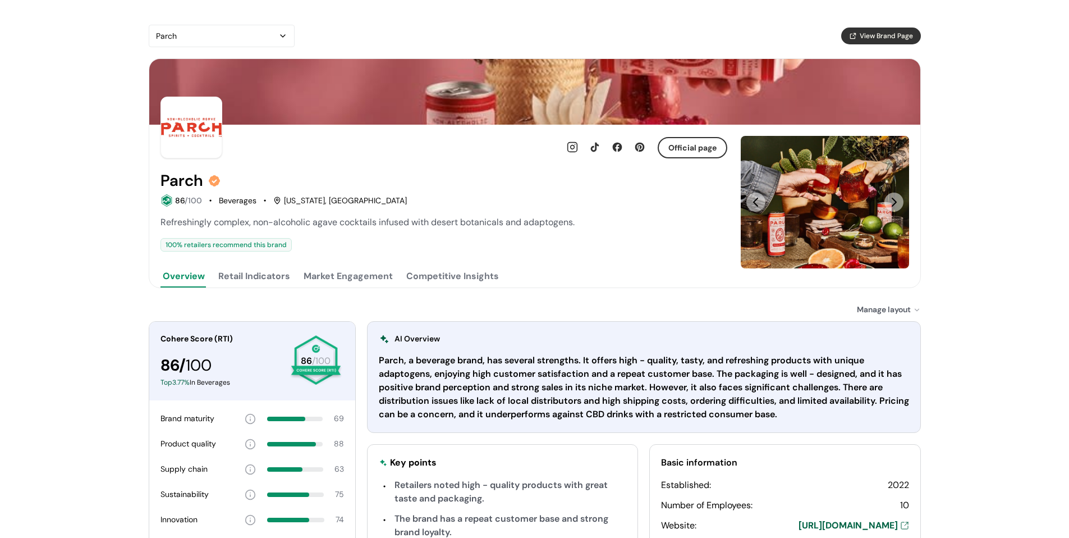
click at [273, 277] on button "Retail Indicators" at bounding box center [254, 276] width 76 height 22
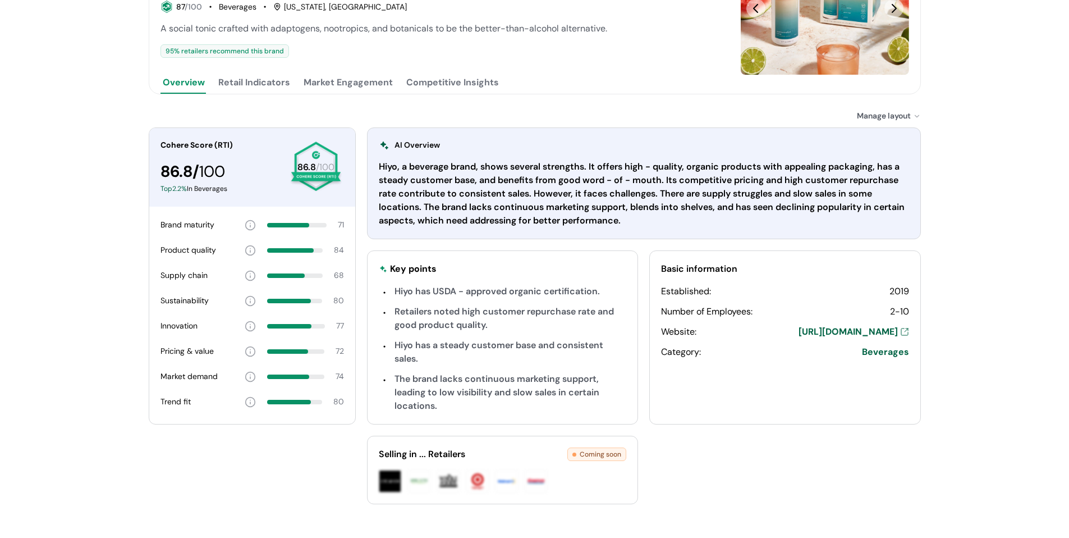
scroll to position [216, 0]
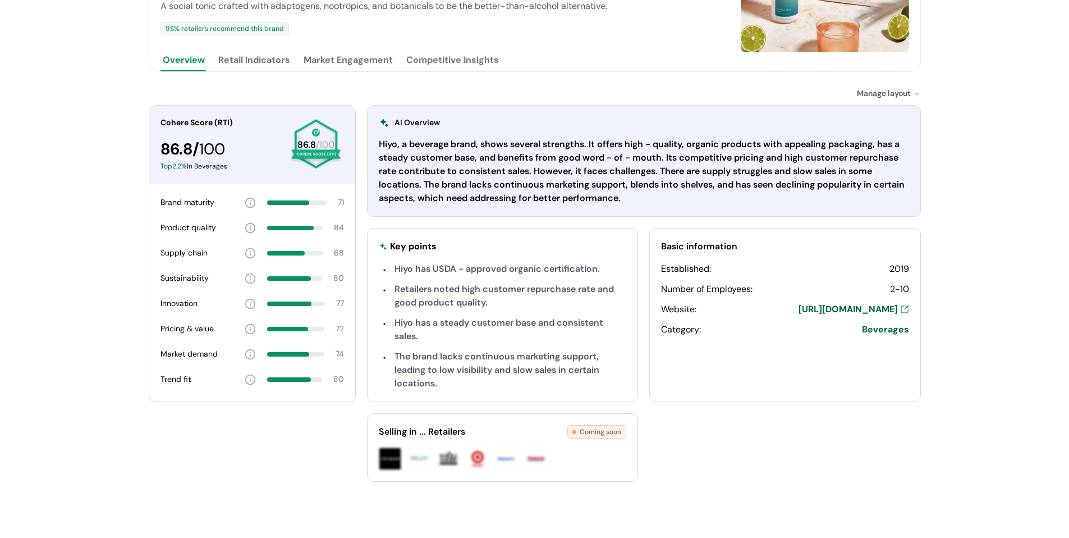
click at [276, 66] on button "Retail Indicators" at bounding box center [254, 60] width 76 height 22
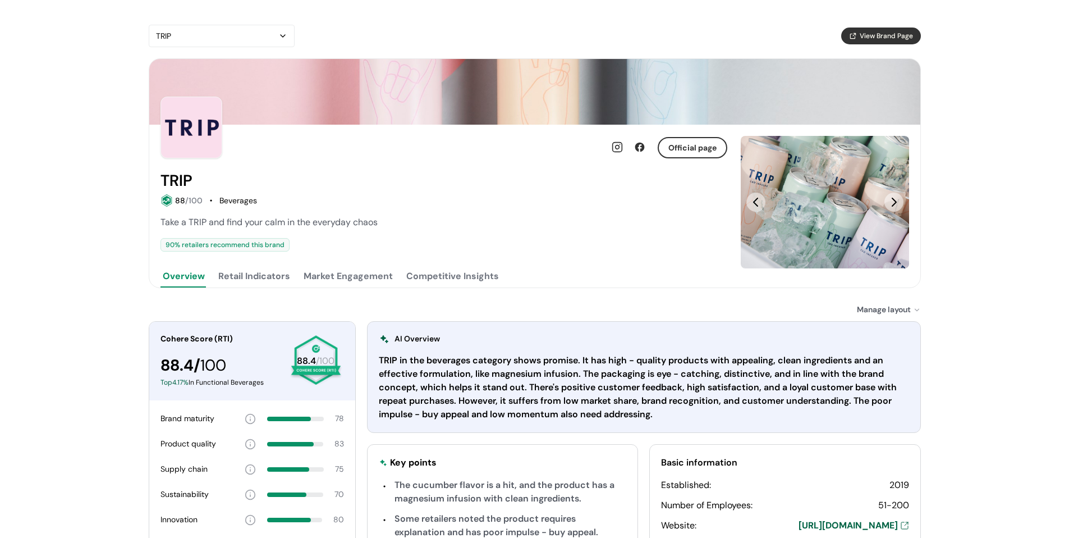
click at [262, 286] on button "Retail Indicators" at bounding box center [254, 276] width 76 height 22
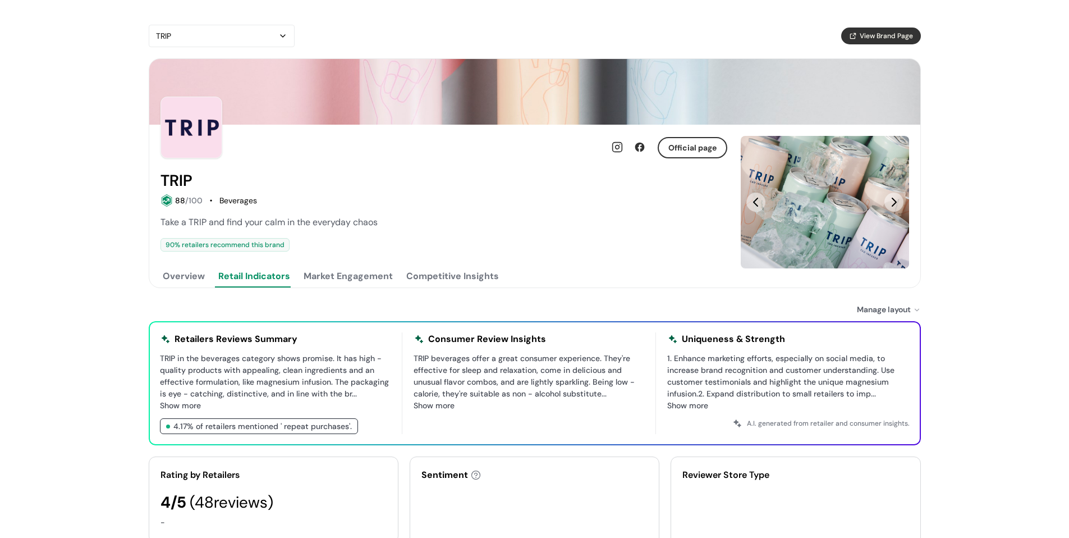
click at [267, 278] on button "Retail Indicators" at bounding box center [254, 276] width 76 height 22
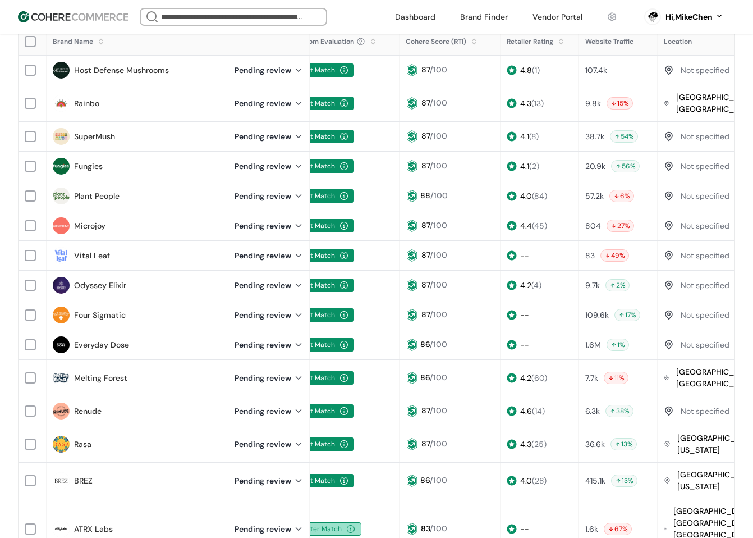
scroll to position [112, 0]
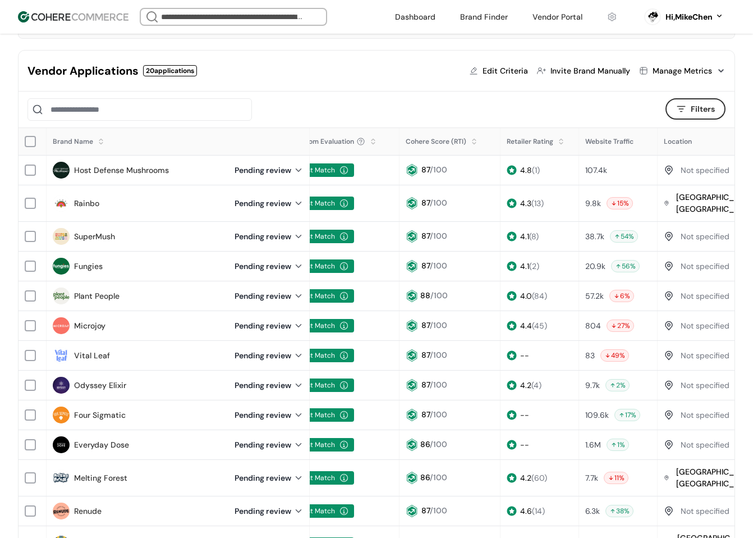
click at [136, 171] on link "Host Defense Mushrooms" at bounding box center [121, 170] width 95 height 12
click at [84, 198] on link "Rainbo" at bounding box center [86, 204] width 25 height 12
click at [100, 231] on link "SuperMush" at bounding box center [94, 237] width 41 height 12
click at [89, 260] on link "Fungies" at bounding box center [88, 266] width 29 height 12
click at [103, 290] on link "Plant People" at bounding box center [96, 296] width 45 height 12
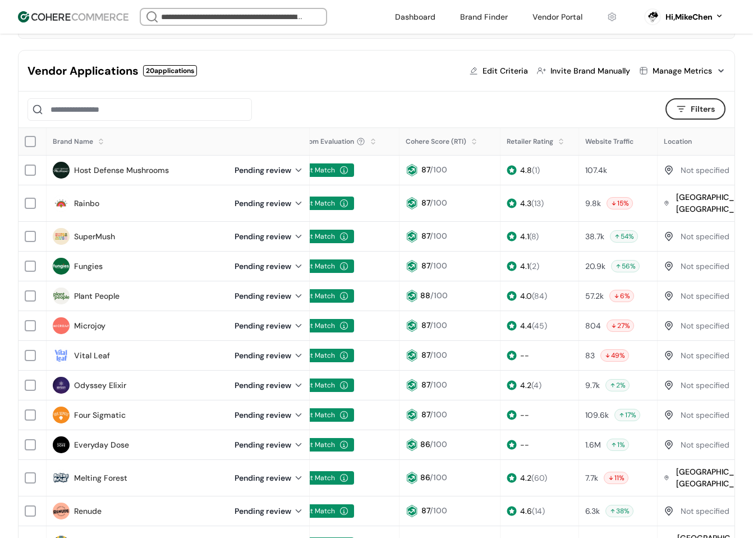
click at [96, 320] on link "Microjoy" at bounding box center [89, 326] width 31 height 12
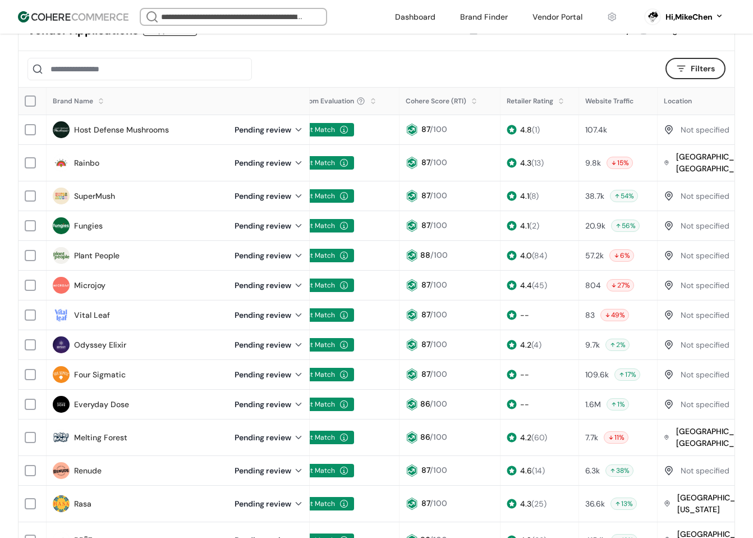
scroll to position [225, 0]
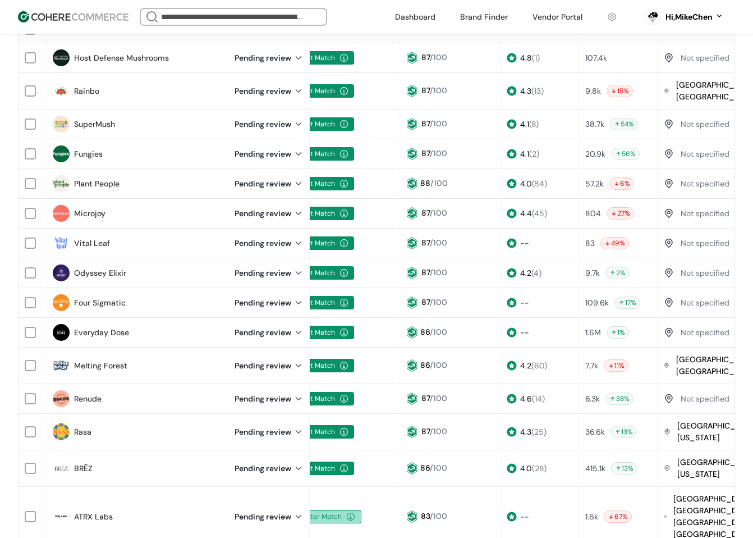
click at [91, 237] on link "Vital Leaf" at bounding box center [92, 243] width 36 height 12
click at [99, 264] on div "Odyssey Elixir" at bounding box center [137, 272] width 168 height 17
click at [99, 267] on link "Odyssey Elixir" at bounding box center [100, 273] width 52 height 12
click at [107, 297] on link "Four Sigmatic" at bounding box center [100, 303] width 52 height 12
click at [105, 327] on link "Everyday Dose" at bounding box center [101, 333] width 55 height 12
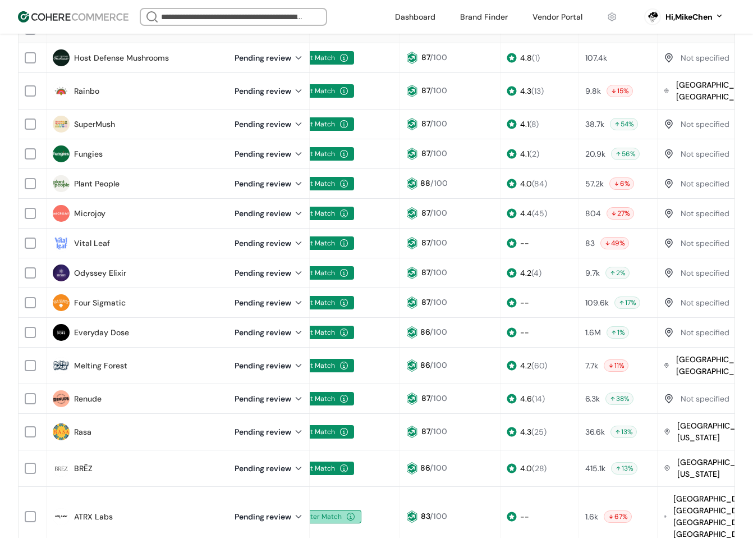
click at [99, 360] on link "Melting Forest" at bounding box center [100, 366] width 53 height 12
click at [91, 393] on link "Renude" at bounding box center [88, 399] width 28 height 12
click at [83, 426] on link "Rasa" at bounding box center [82, 432] width 17 height 12
click at [84, 462] on link "BRĒZ" at bounding box center [83, 468] width 19 height 12
click at [94, 511] on link "ATRX Labs" at bounding box center [93, 517] width 39 height 12
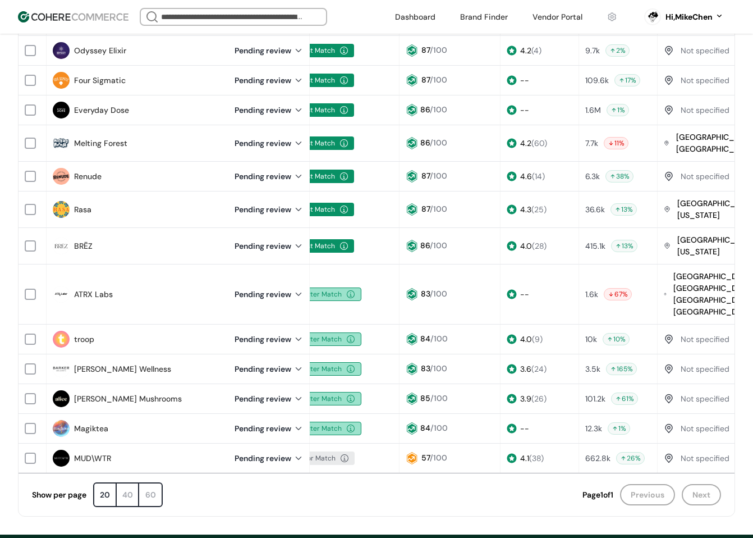
scroll to position [505, 0]
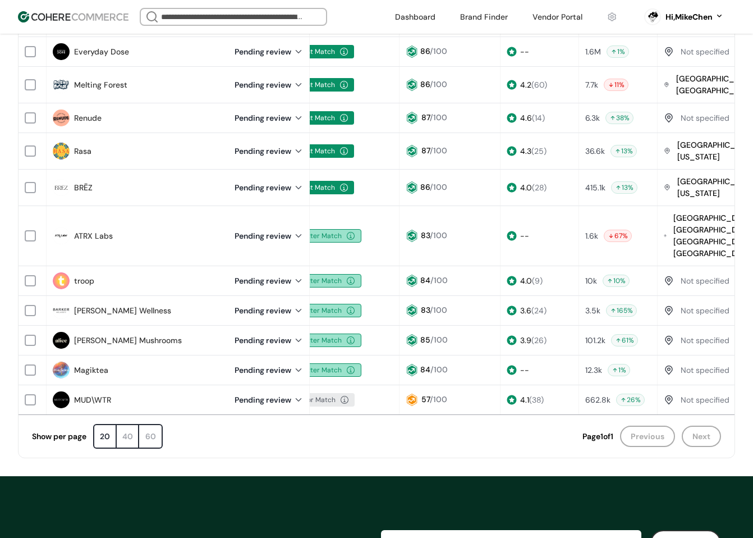
click at [86, 275] on link "troop" at bounding box center [84, 281] width 20 height 12
click at [93, 305] on link "Barker Wellness" at bounding box center [122, 311] width 97 height 12
click at [101, 335] on link "Alice Mushrooms" at bounding box center [128, 341] width 108 height 12
click at [88, 364] on link "Magiktea" at bounding box center [91, 370] width 34 height 12
click at [86, 394] on link "MUD\WTR" at bounding box center [92, 400] width 37 height 12
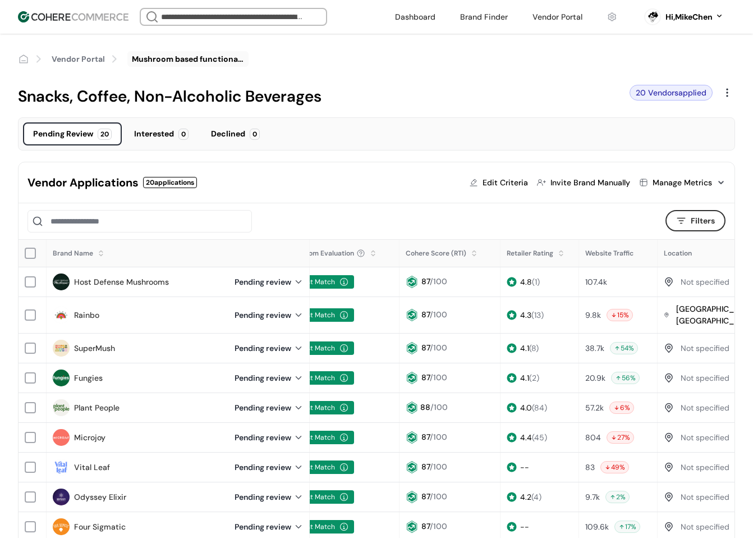
scroll to position [0, 0]
drag, startPoint x: 135, startPoint y: 280, endPoint x: 140, endPoint y: 265, distance: 15.1
click at [135, 280] on link "Host Defense Mushrooms" at bounding box center [121, 283] width 95 height 12
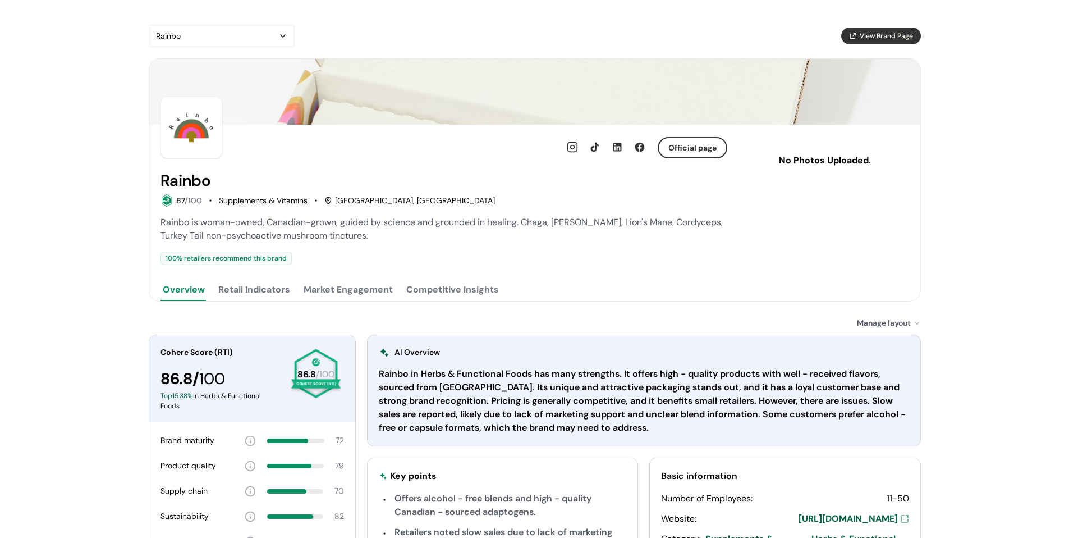
click at [267, 285] on button "Retail Indicators" at bounding box center [254, 289] width 76 height 22
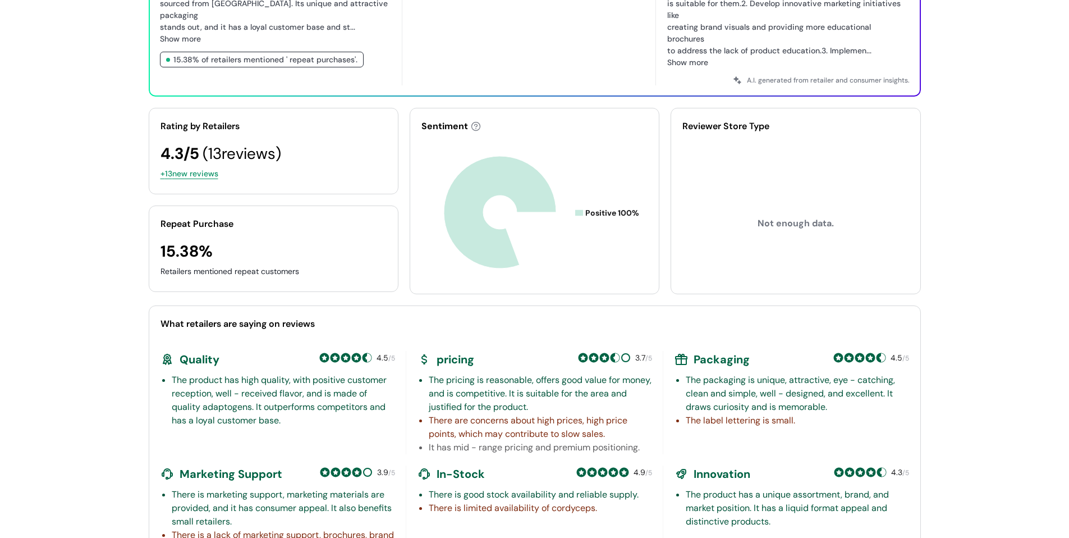
scroll to position [393, 0]
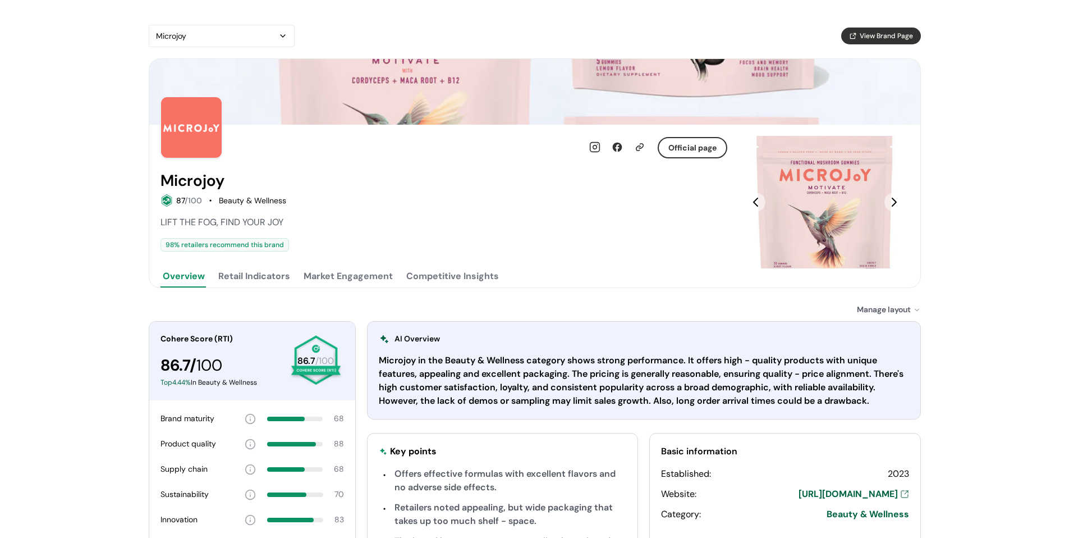
click at [277, 274] on button "Retail Indicators" at bounding box center [254, 276] width 76 height 22
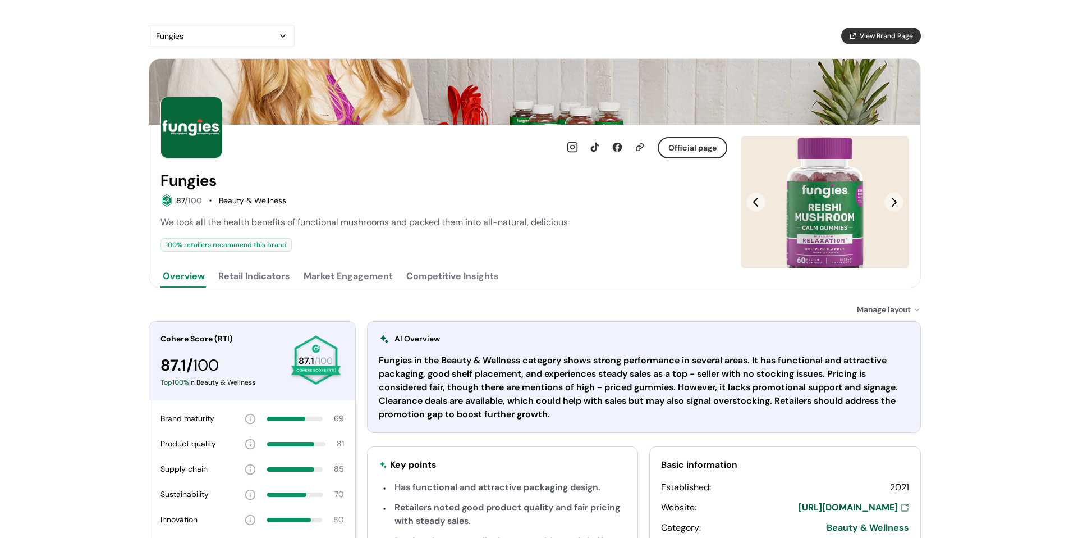
click at [278, 282] on button "Retail Indicators" at bounding box center [254, 276] width 76 height 22
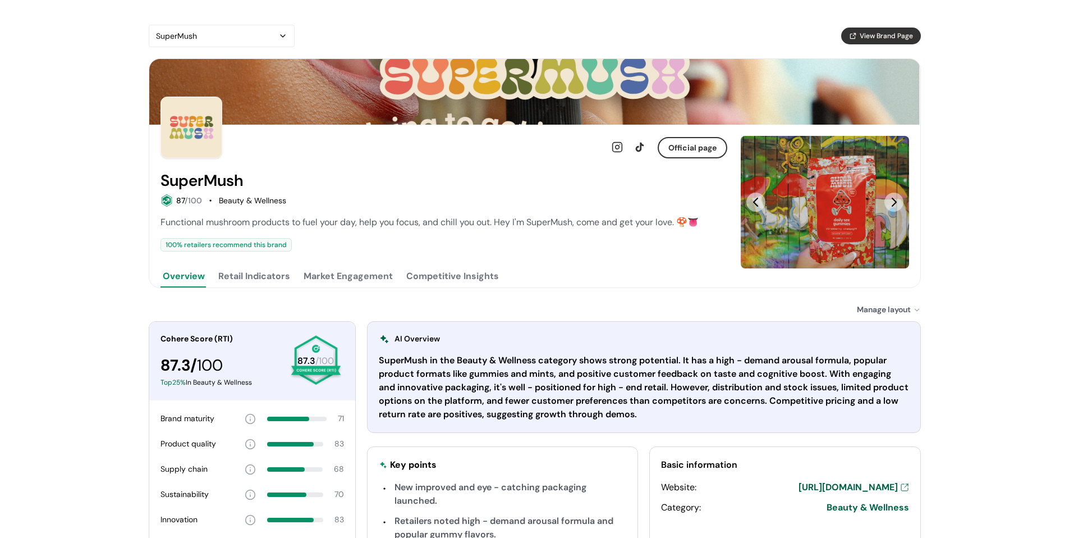
click at [265, 278] on button "Retail Indicators" at bounding box center [254, 276] width 76 height 22
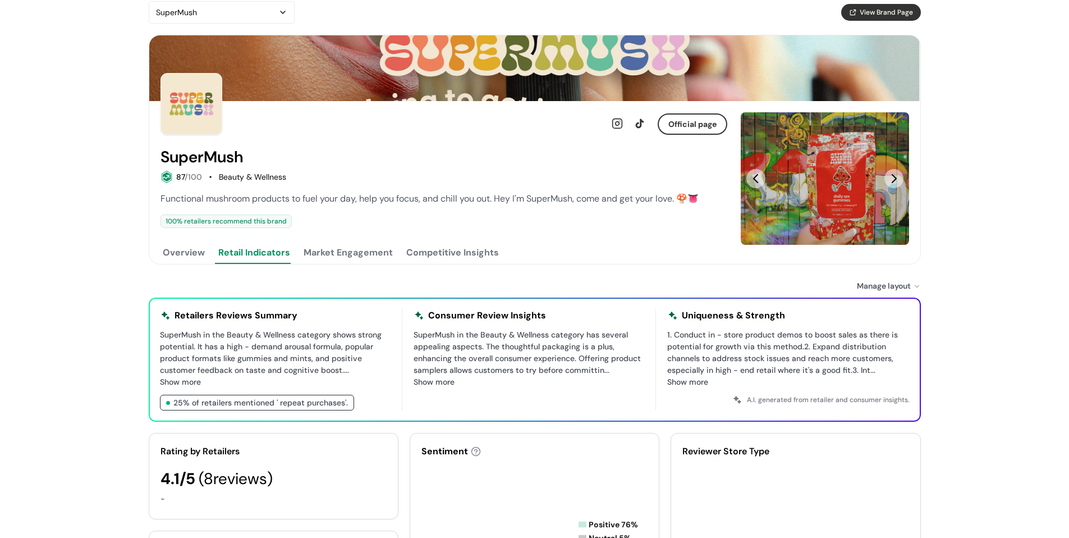
scroll to position [168, 0]
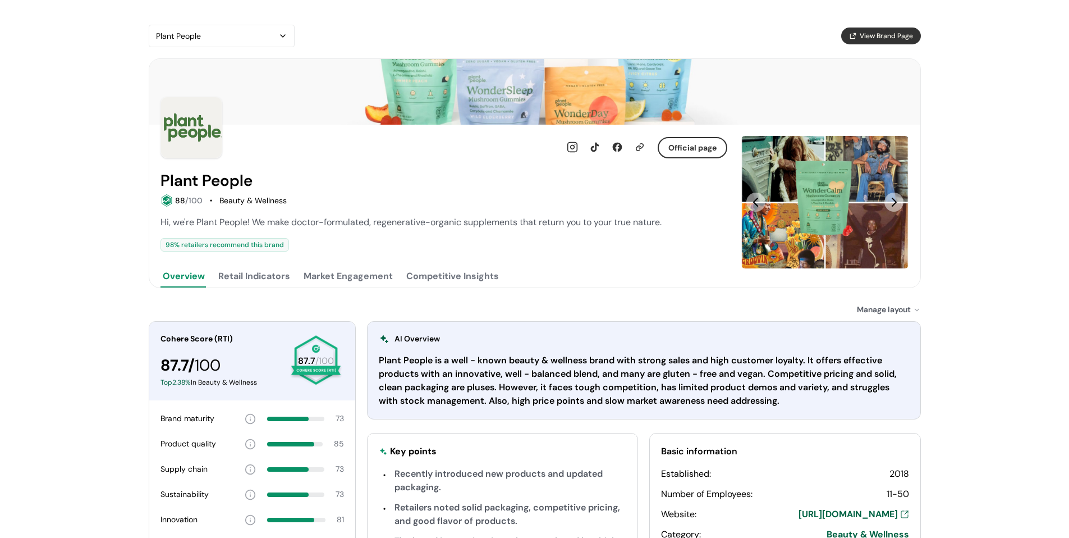
click at [277, 272] on button "Retail Indicators" at bounding box center [254, 276] width 76 height 22
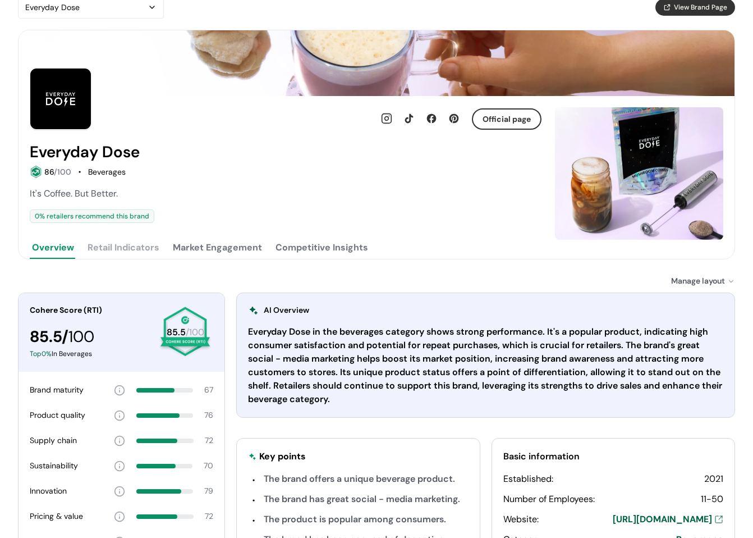
scroll to position [112, 0]
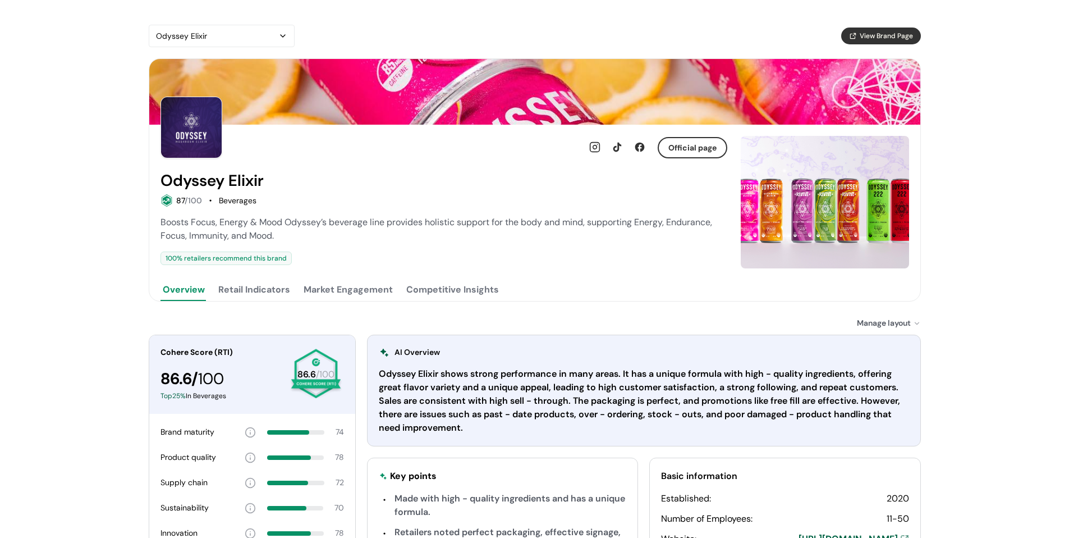
click at [268, 290] on button "Retail Indicators" at bounding box center [254, 289] width 76 height 22
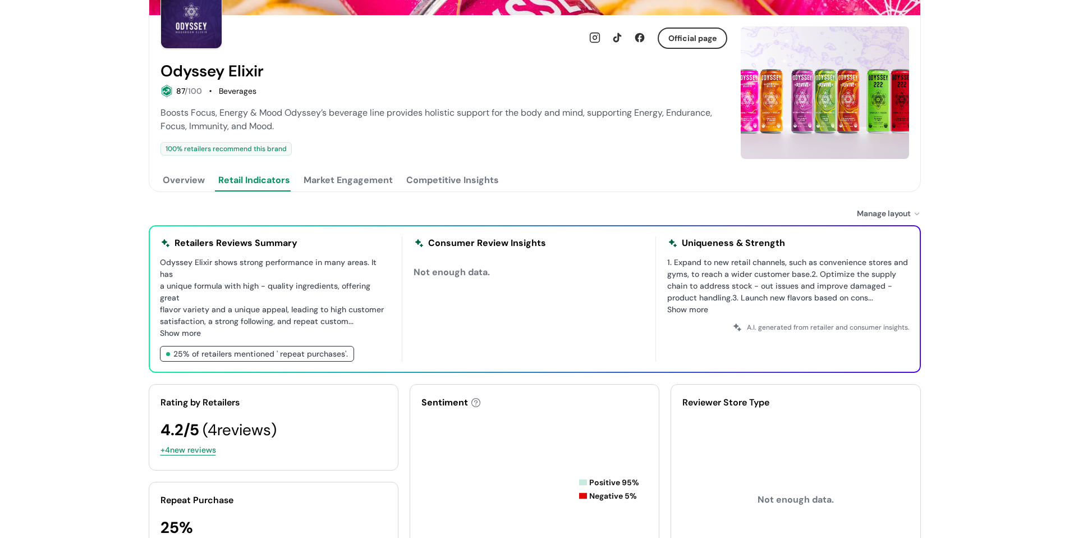
scroll to position [112, 0]
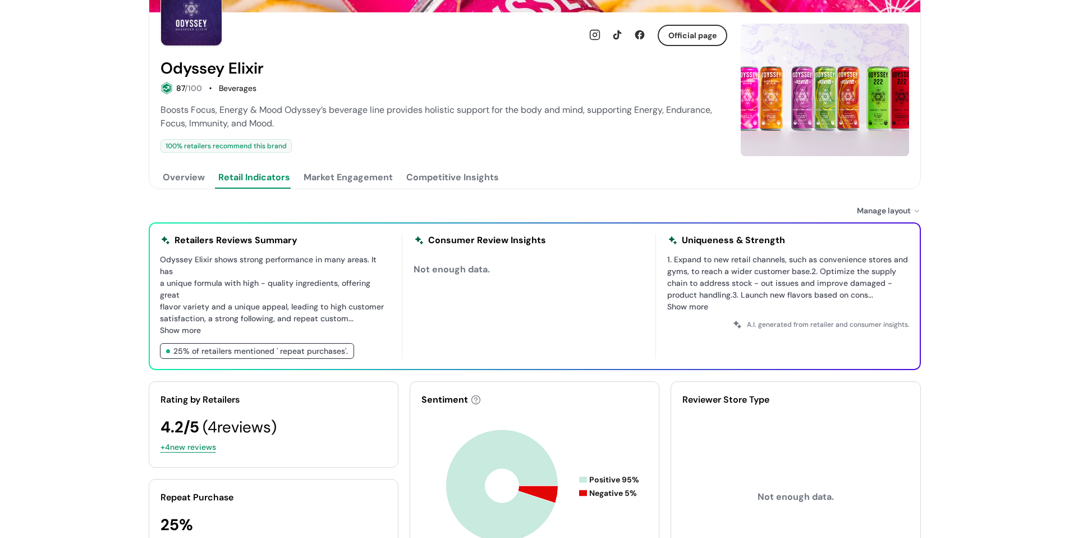
click at [200, 178] on button "Overview" at bounding box center [184, 177] width 47 height 22
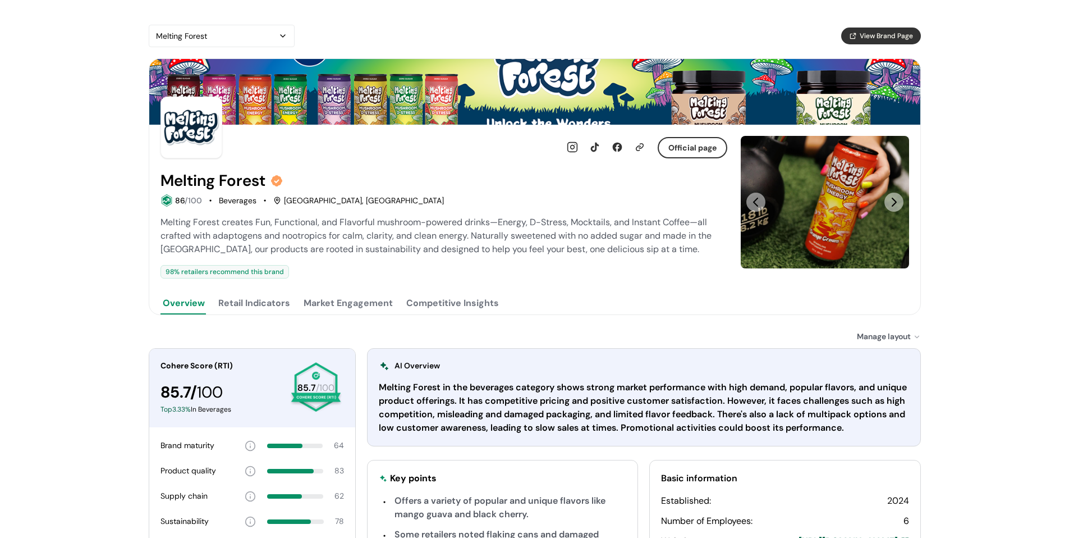
click at [261, 300] on button "Retail Indicators" at bounding box center [254, 303] width 76 height 22
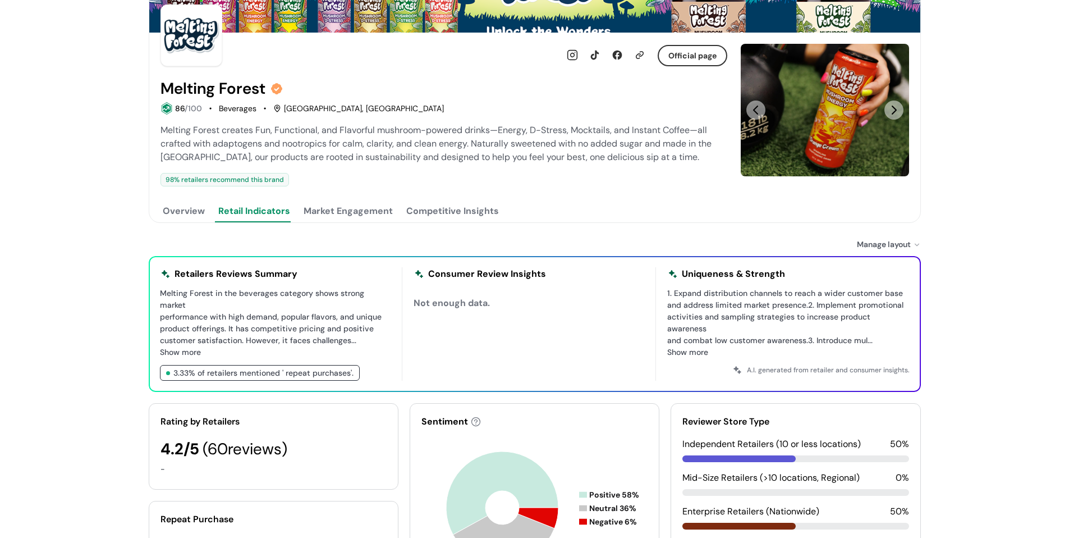
scroll to position [112, 0]
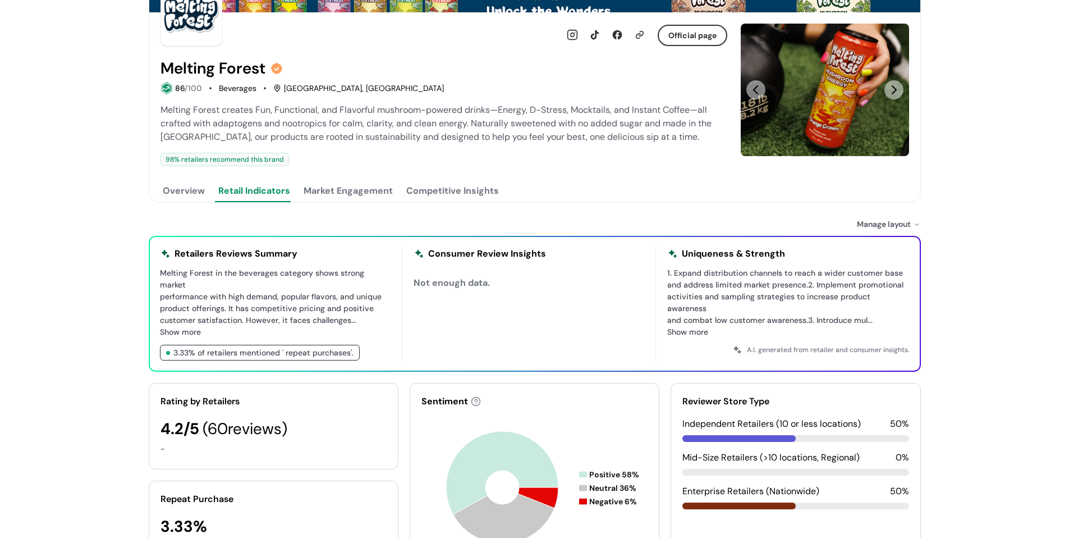
click at [195, 187] on button "Overview" at bounding box center [184, 191] width 47 height 22
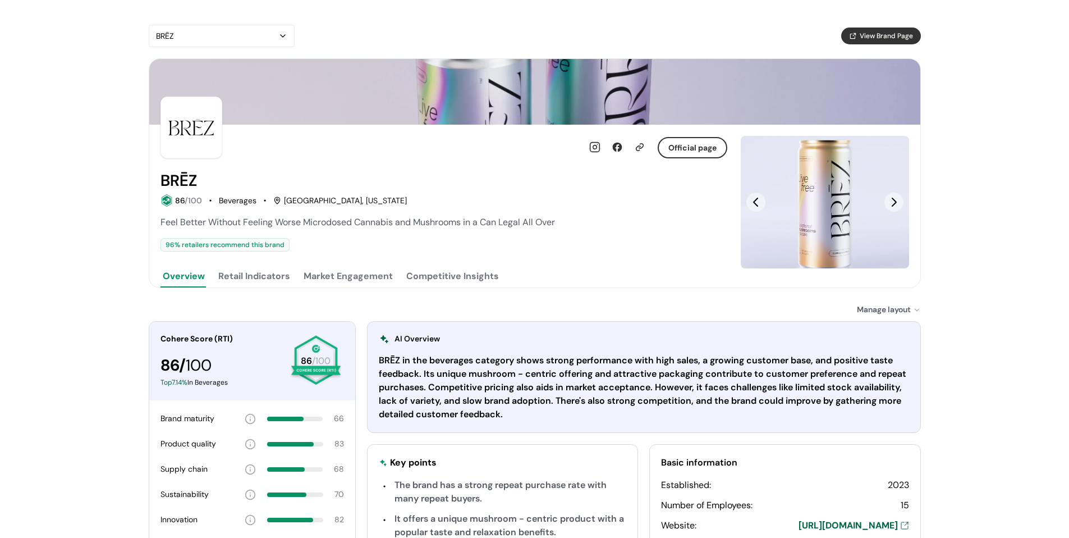
click at [251, 281] on button "Retail Indicators" at bounding box center [254, 276] width 76 height 22
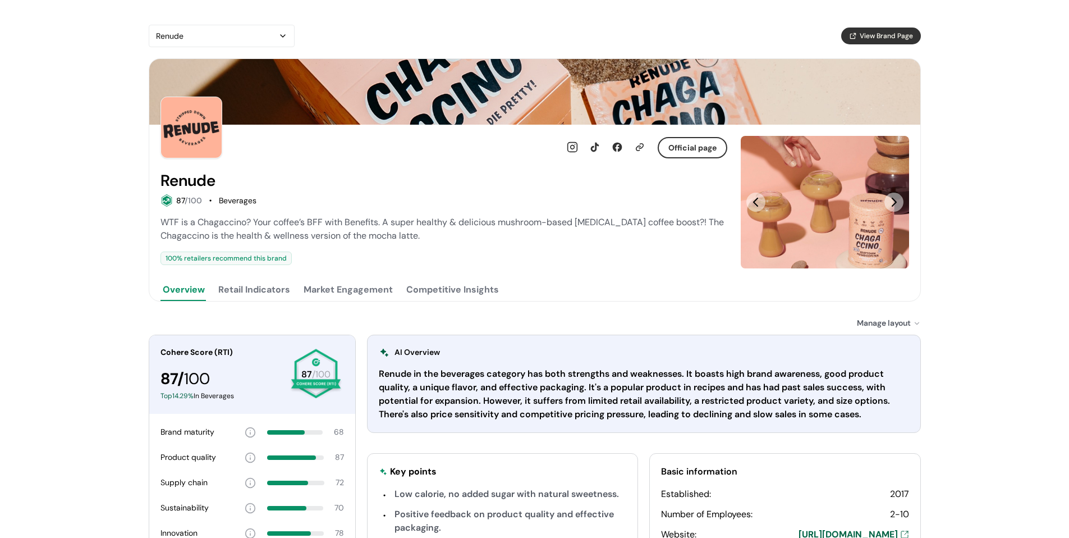
click at [243, 293] on button "Retail Indicators" at bounding box center [254, 289] width 76 height 22
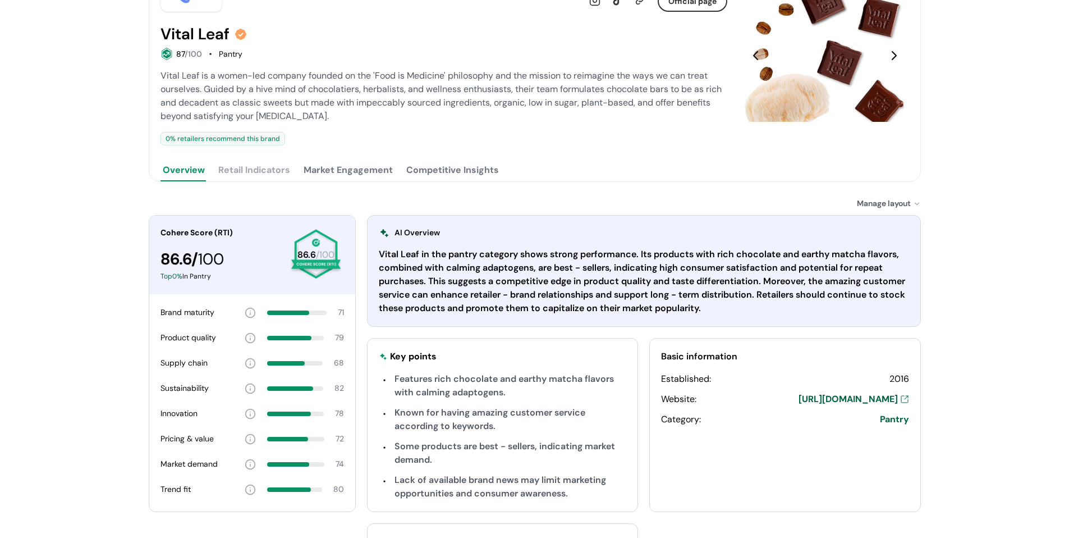
scroll to position [144, 0]
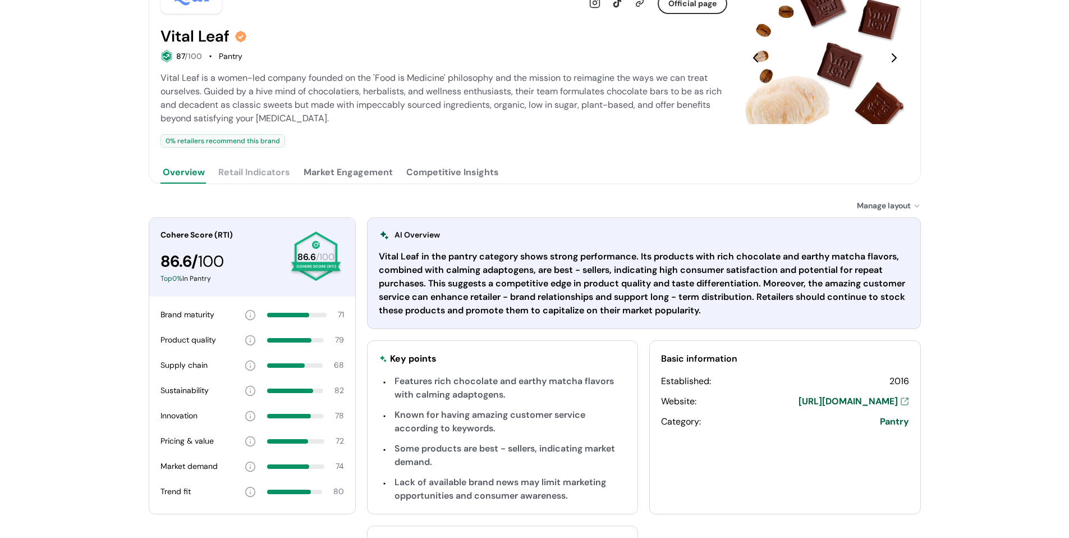
click at [85, 132] on div "Vital Leaf View Brand Page Official page Vital Leaf 87 /100 Pantry Vital Leaf i…" at bounding box center [534, 253] width 1069 height 794
drag, startPoint x: 365, startPoint y: 162, endPoint x: 368, endPoint y: 171, distance: 9.3
click at [367, 167] on button "Market Engagement" at bounding box center [348, 172] width 94 height 22
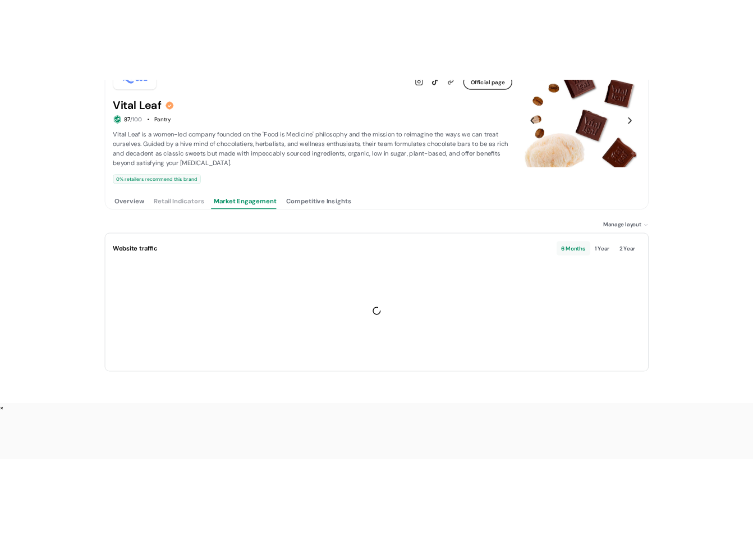
scroll to position [65, 0]
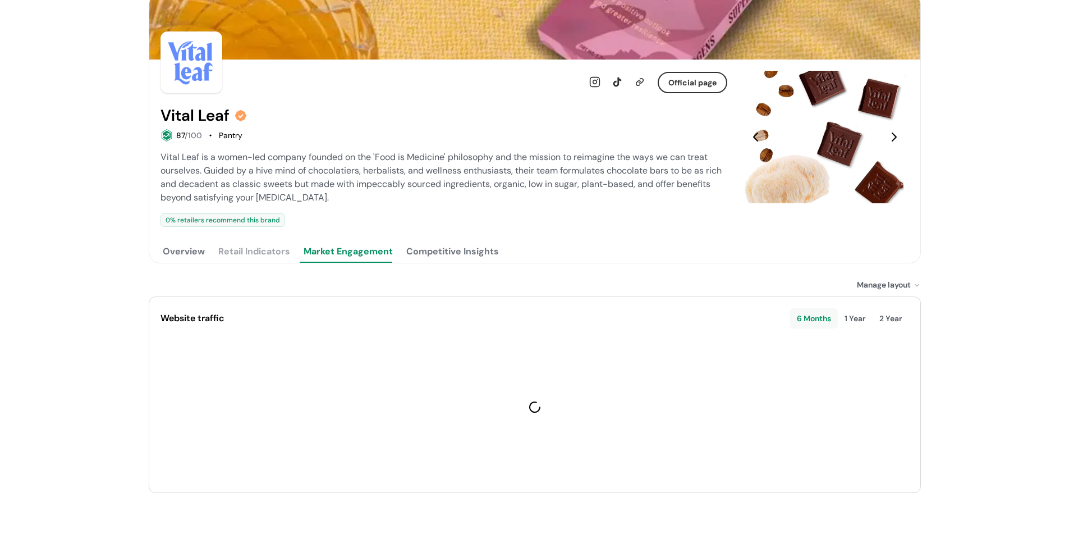
click at [363, 175] on span "Vital Leaf is a women-led company founded on the 'Food is Medicine' philosophy …" at bounding box center [441, 177] width 561 height 52
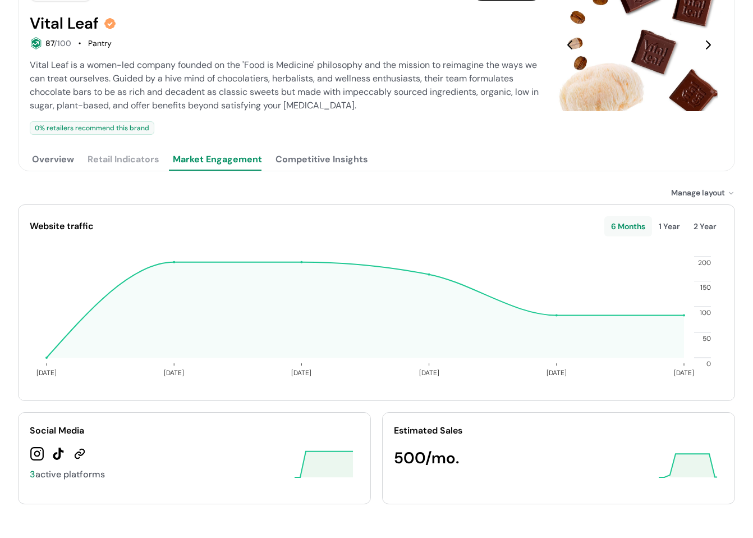
click at [63, 169] on button "Overview" at bounding box center [53, 159] width 47 height 22
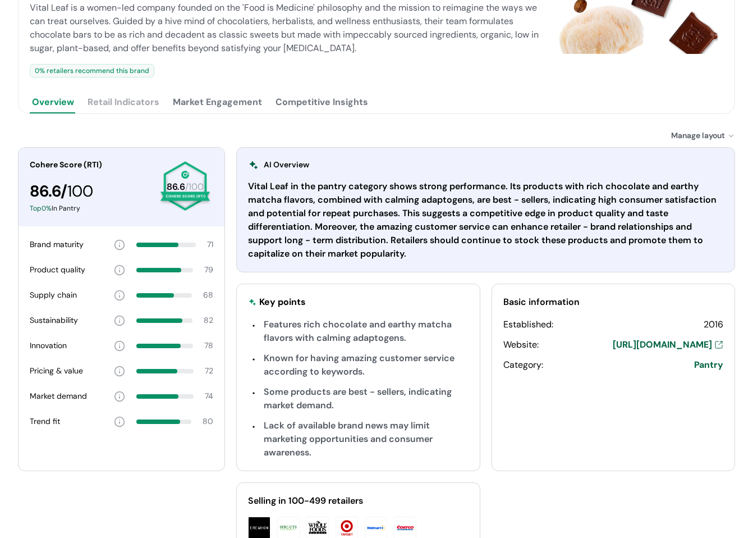
scroll to position [115, 0]
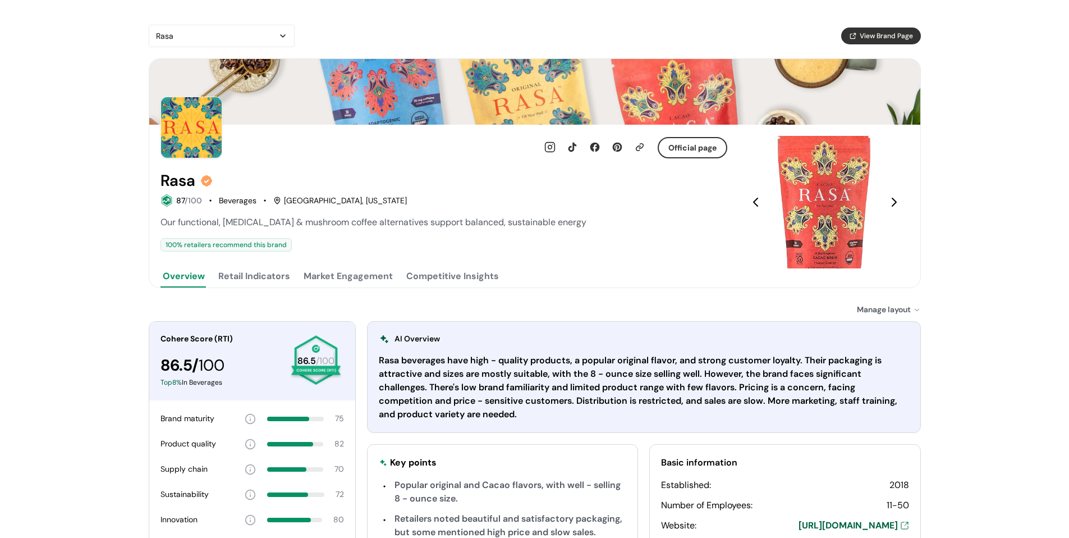
click at [248, 274] on button "Retail Indicators" at bounding box center [254, 276] width 76 height 22
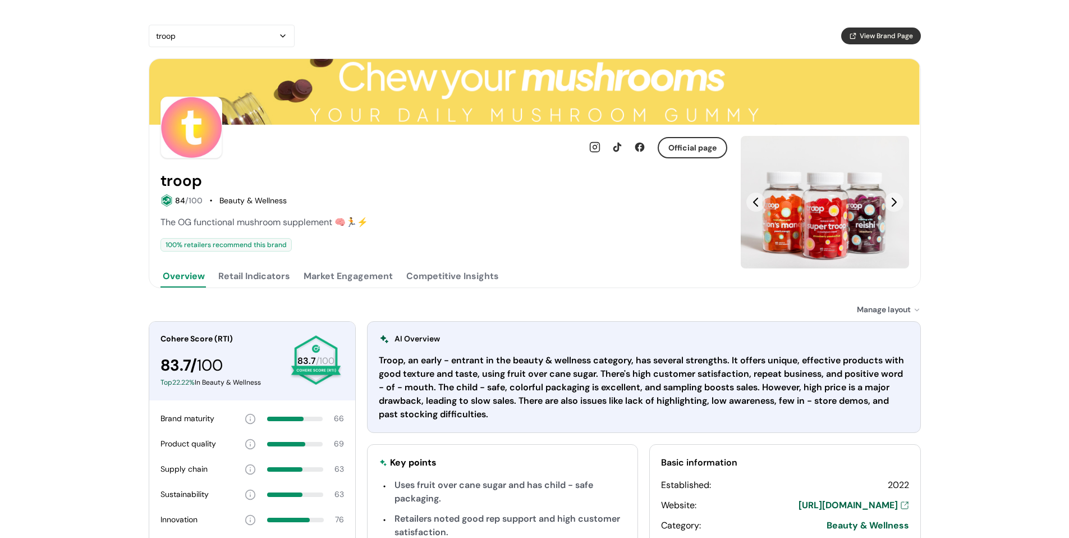
click at [251, 282] on button "Retail Indicators" at bounding box center [254, 276] width 76 height 22
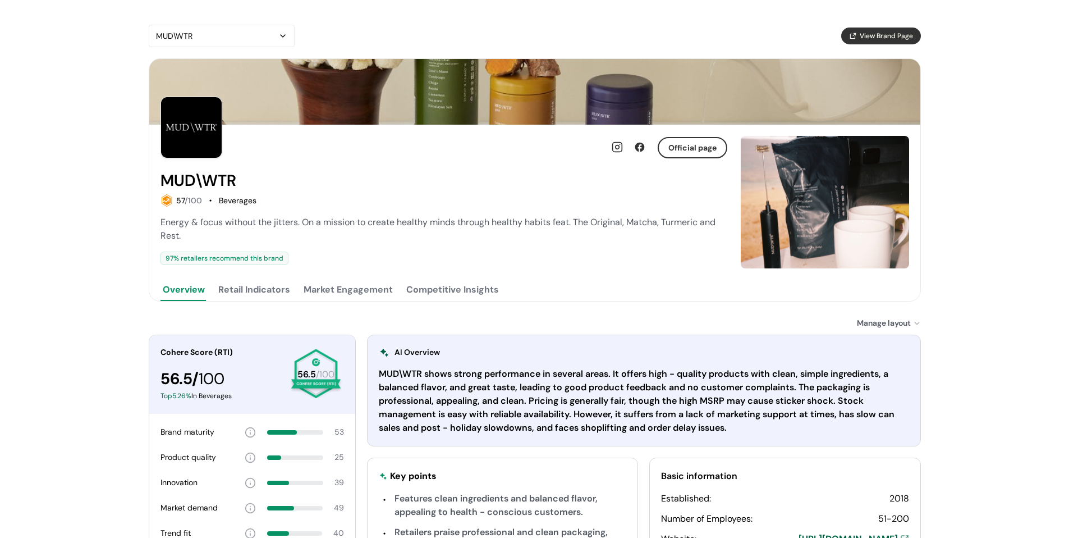
click at [262, 294] on button "Retail Indicators" at bounding box center [254, 289] width 76 height 22
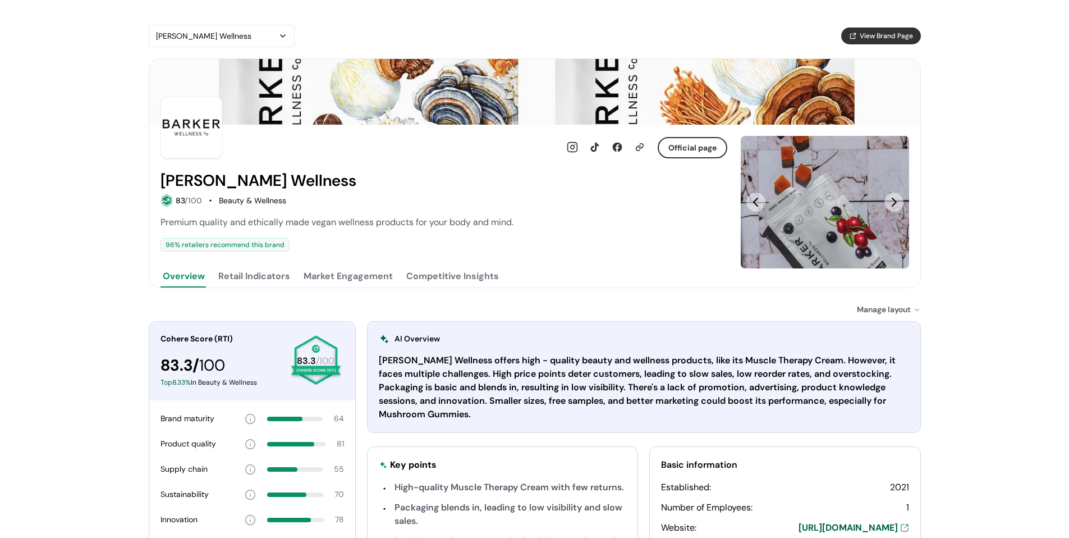
click at [251, 282] on button "Retail Indicators" at bounding box center [254, 276] width 76 height 22
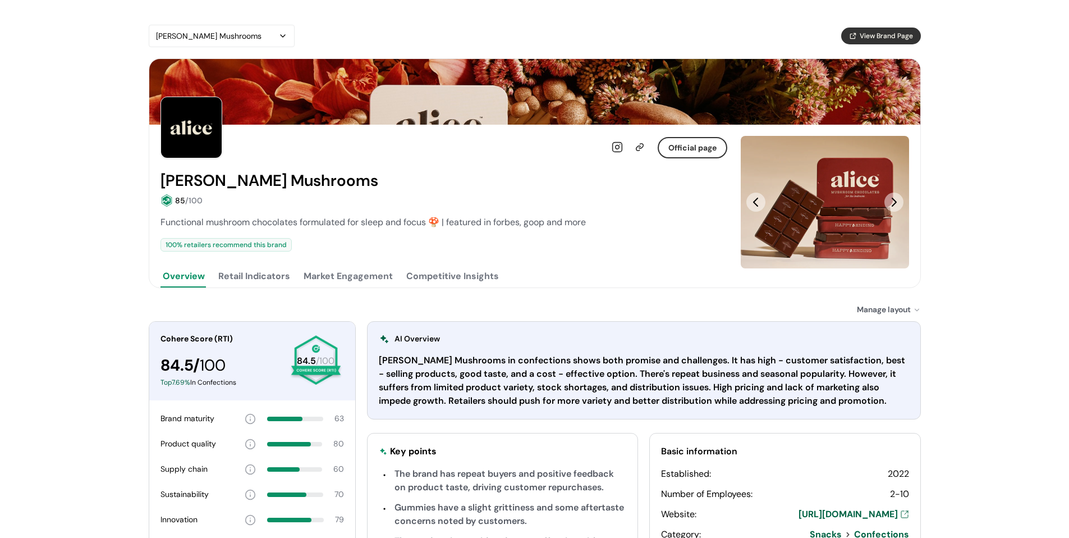
click at [251, 282] on button "Retail Indicators" at bounding box center [254, 276] width 76 height 22
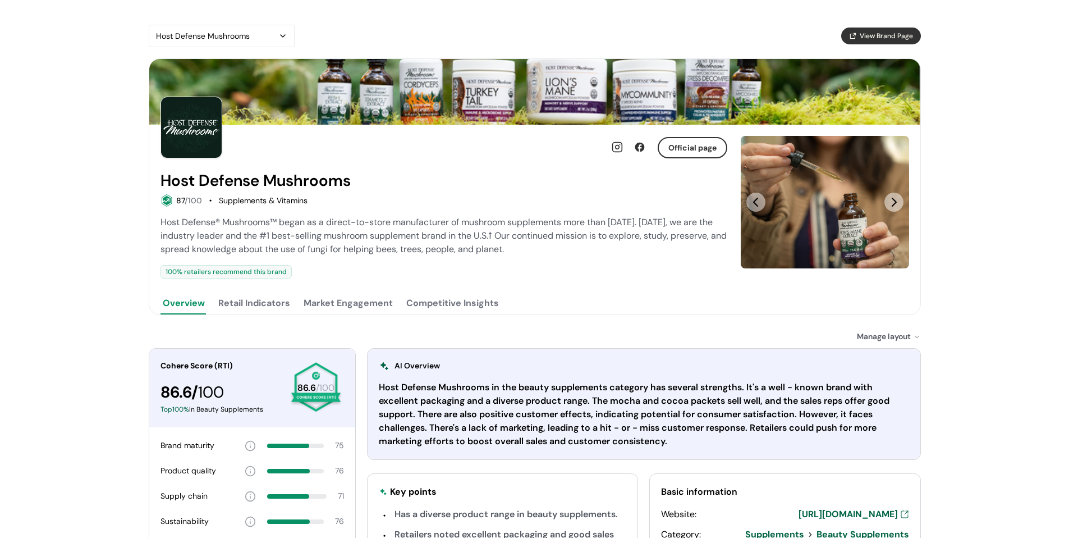
click at [139, 282] on div "Host Defense Mushrooms View Brand Page Official page Host Defense Mushrooms 87 …" at bounding box center [535, 385] width 808 height 771
